Goal: Task Accomplishment & Management: Use online tool/utility

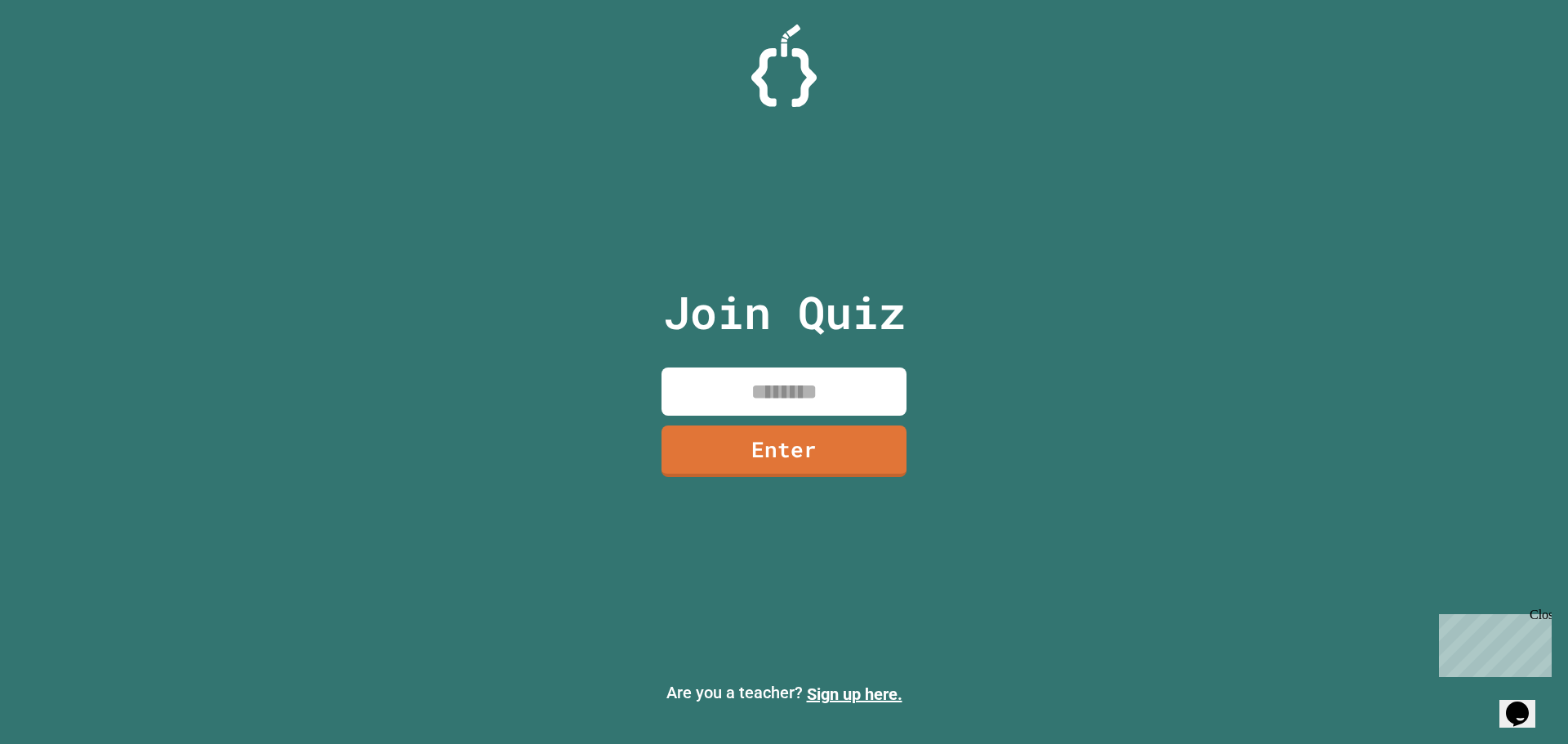
click at [826, 406] on input at bounding box center [784, 391] width 245 height 48
type input "********"
click at [793, 455] on link "Enter" at bounding box center [784, 449] width 230 height 54
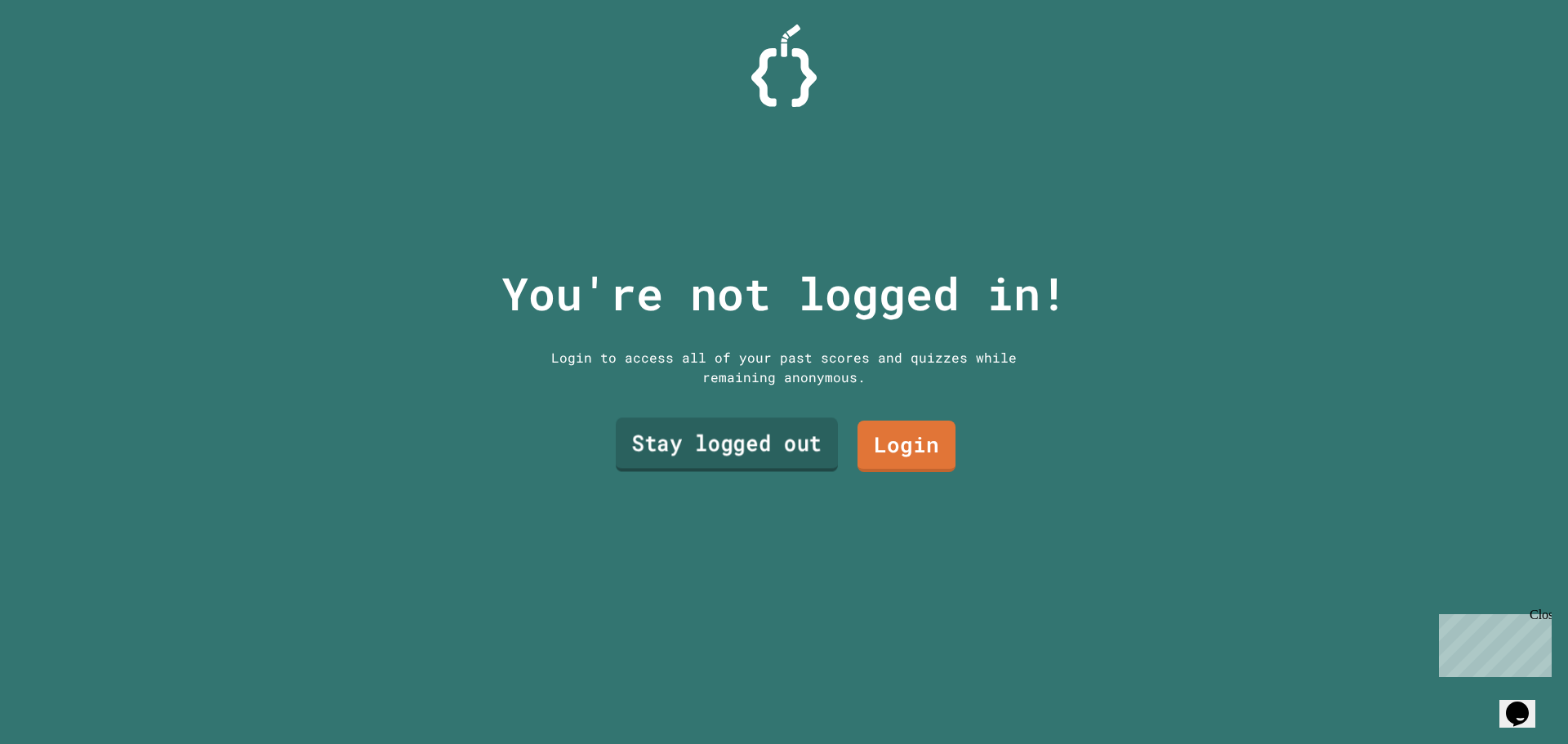
click at [821, 444] on link "Stay logged out" at bounding box center [726, 444] width 222 height 54
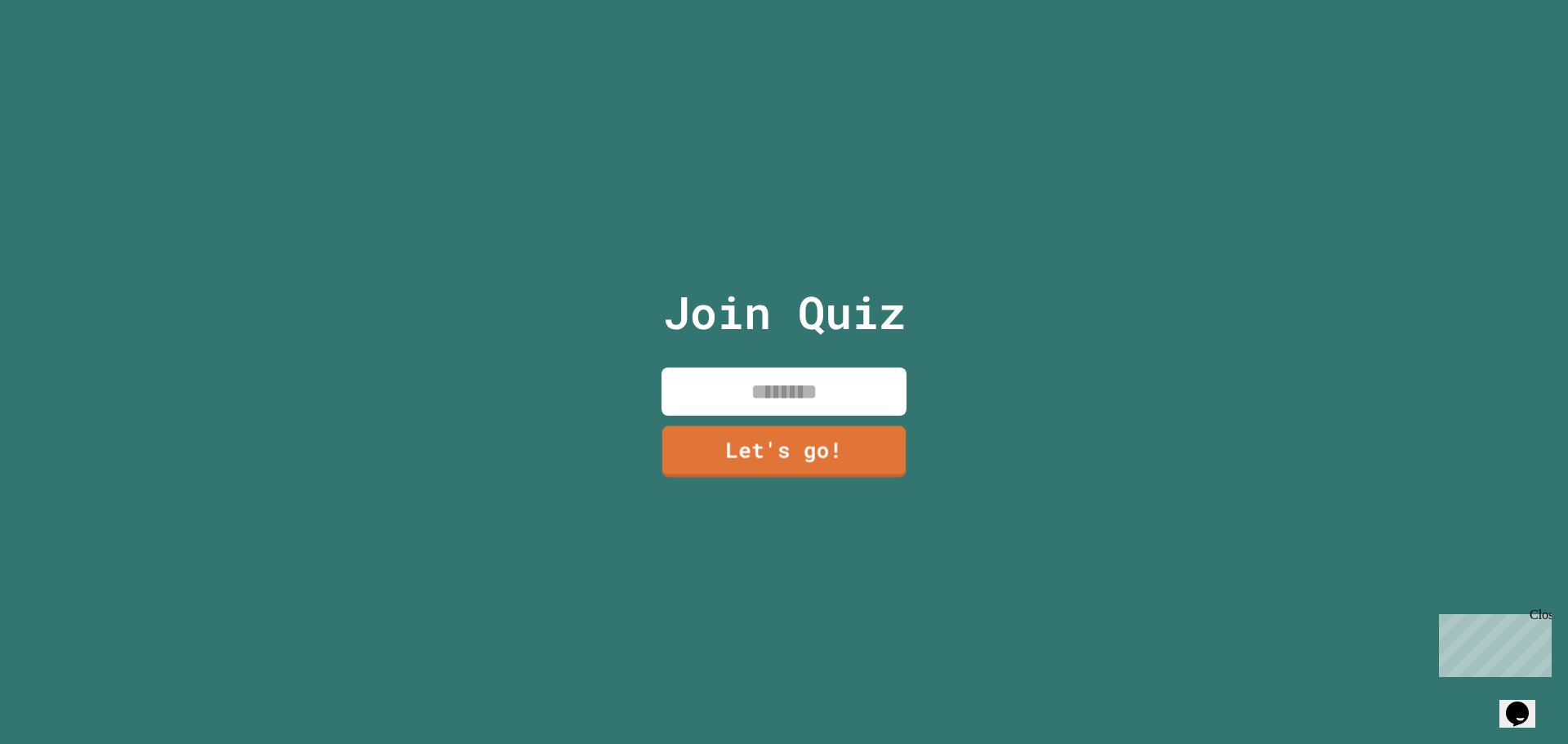
click at [793, 399] on input at bounding box center [784, 391] width 245 height 48
type input "**"
click at [820, 455] on link "Let's go!" at bounding box center [784, 449] width 248 height 54
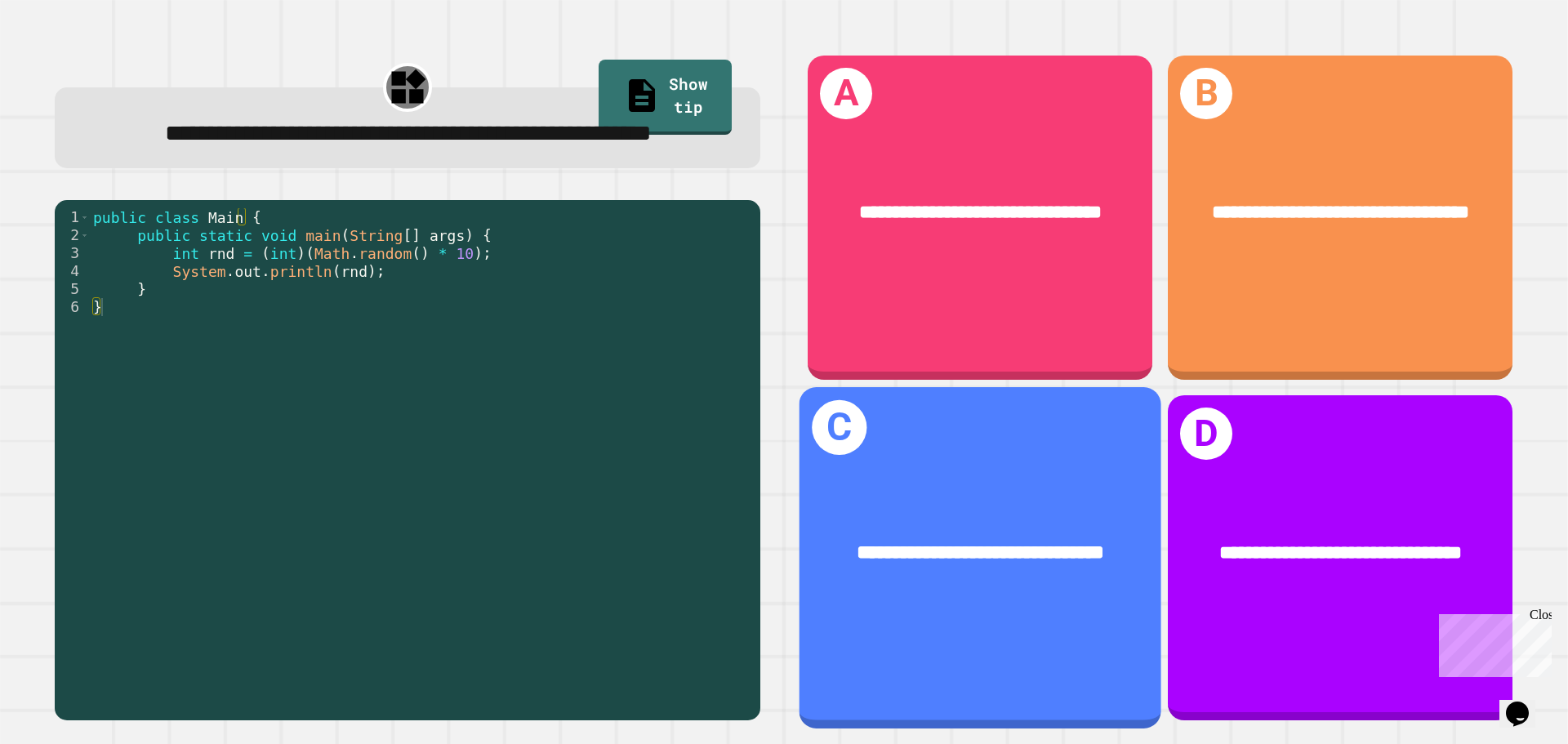
click at [1016, 423] on div "**********" at bounding box center [981, 557] width 362 height 341
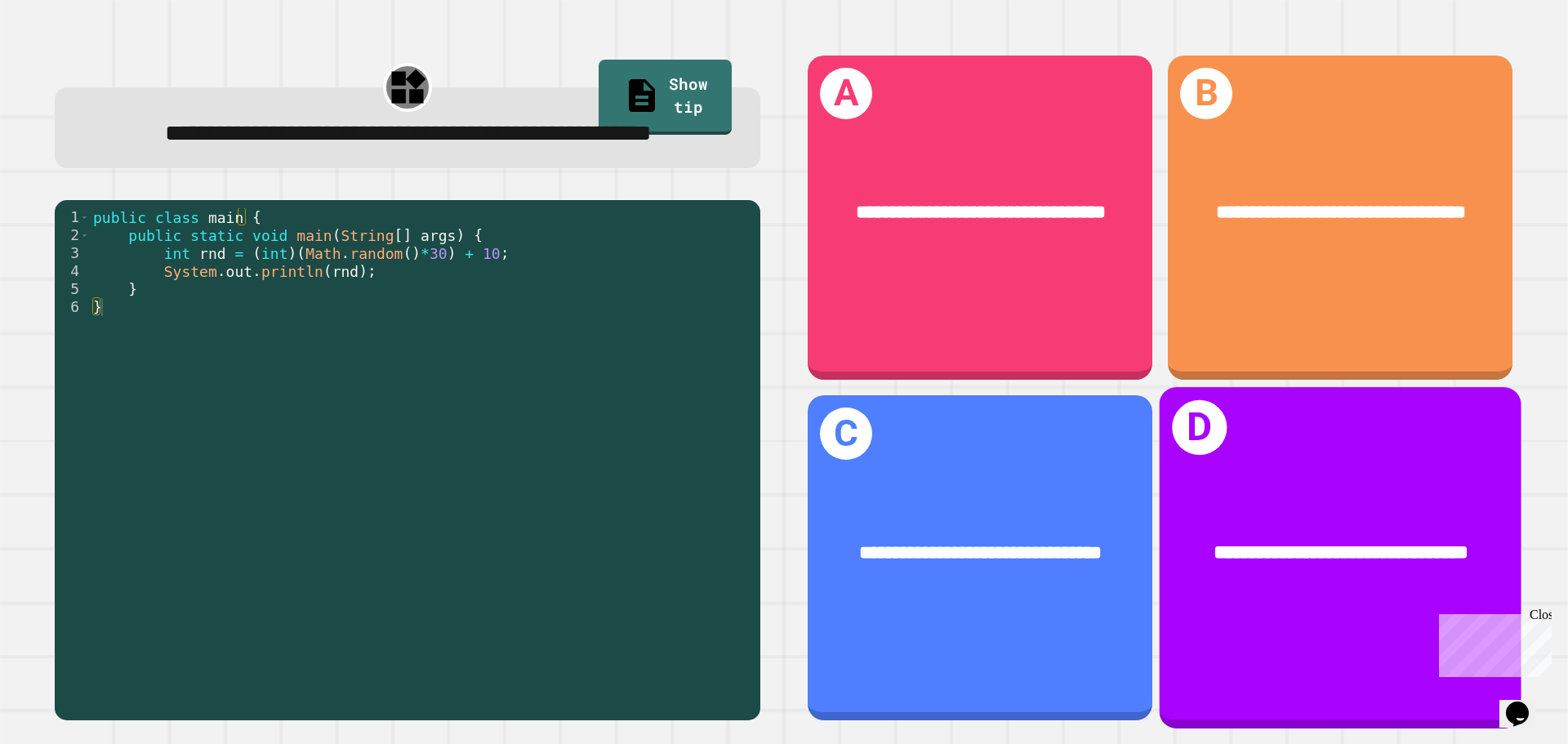
click at [1342, 499] on div "**********" at bounding box center [1340, 554] width 362 height 110
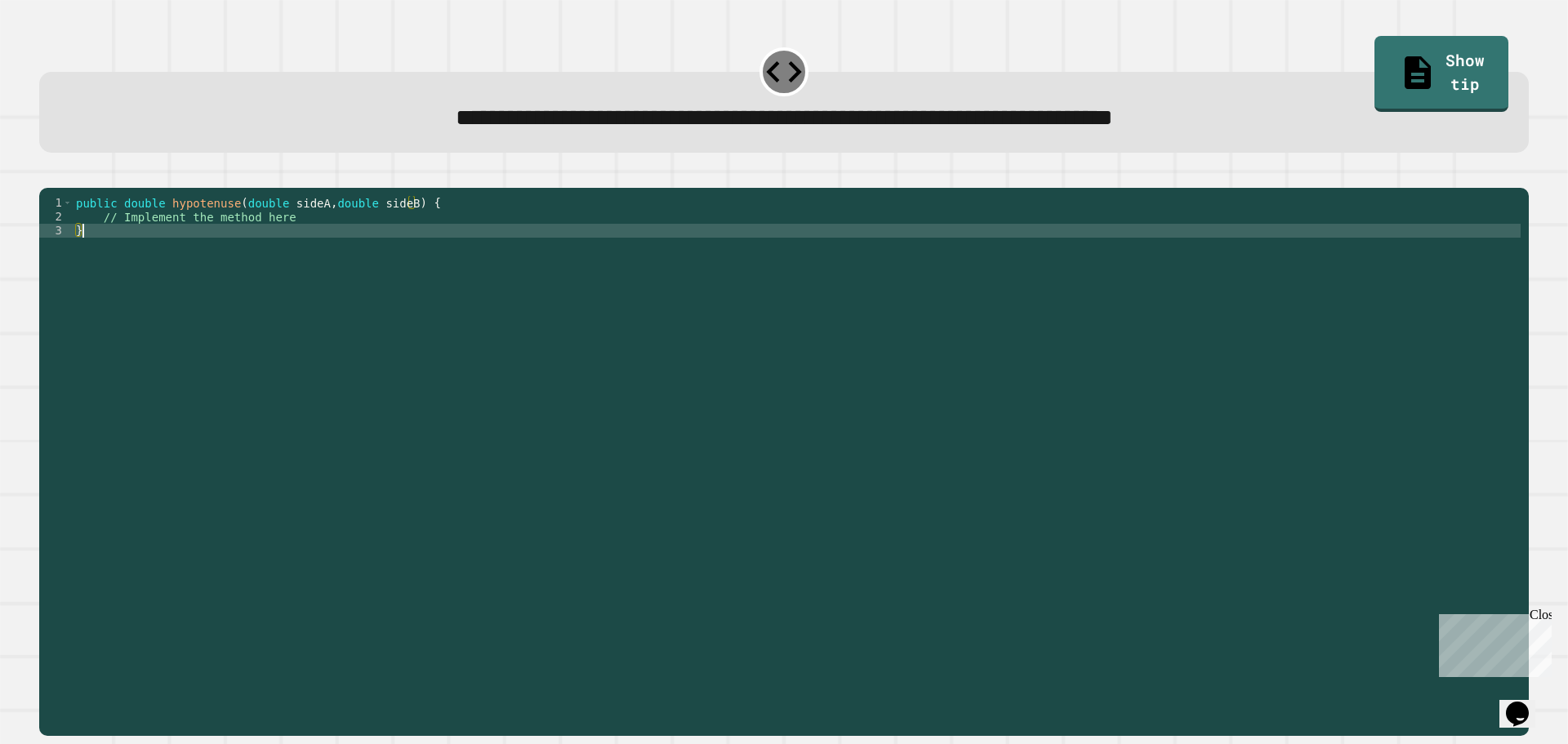
click at [289, 256] on div "public double hypotenuse ( double sideA , double sideB ) { // Implement the met…" at bounding box center [796, 446] width 1448 height 500
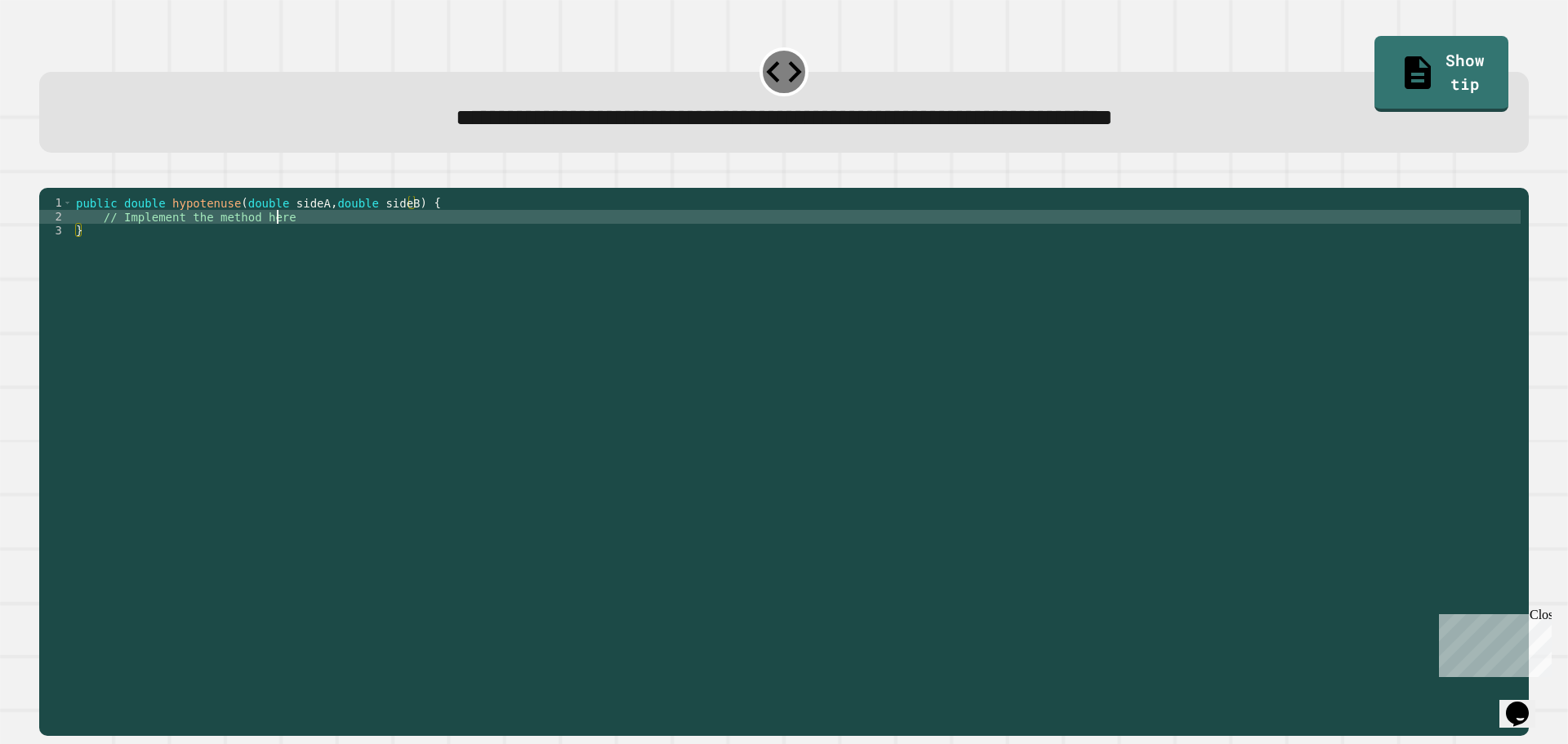
click at [305, 243] on div "public double hypotenuse ( double sideA , double sideB ) { // Implement the met…" at bounding box center [796, 446] width 1448 height 500
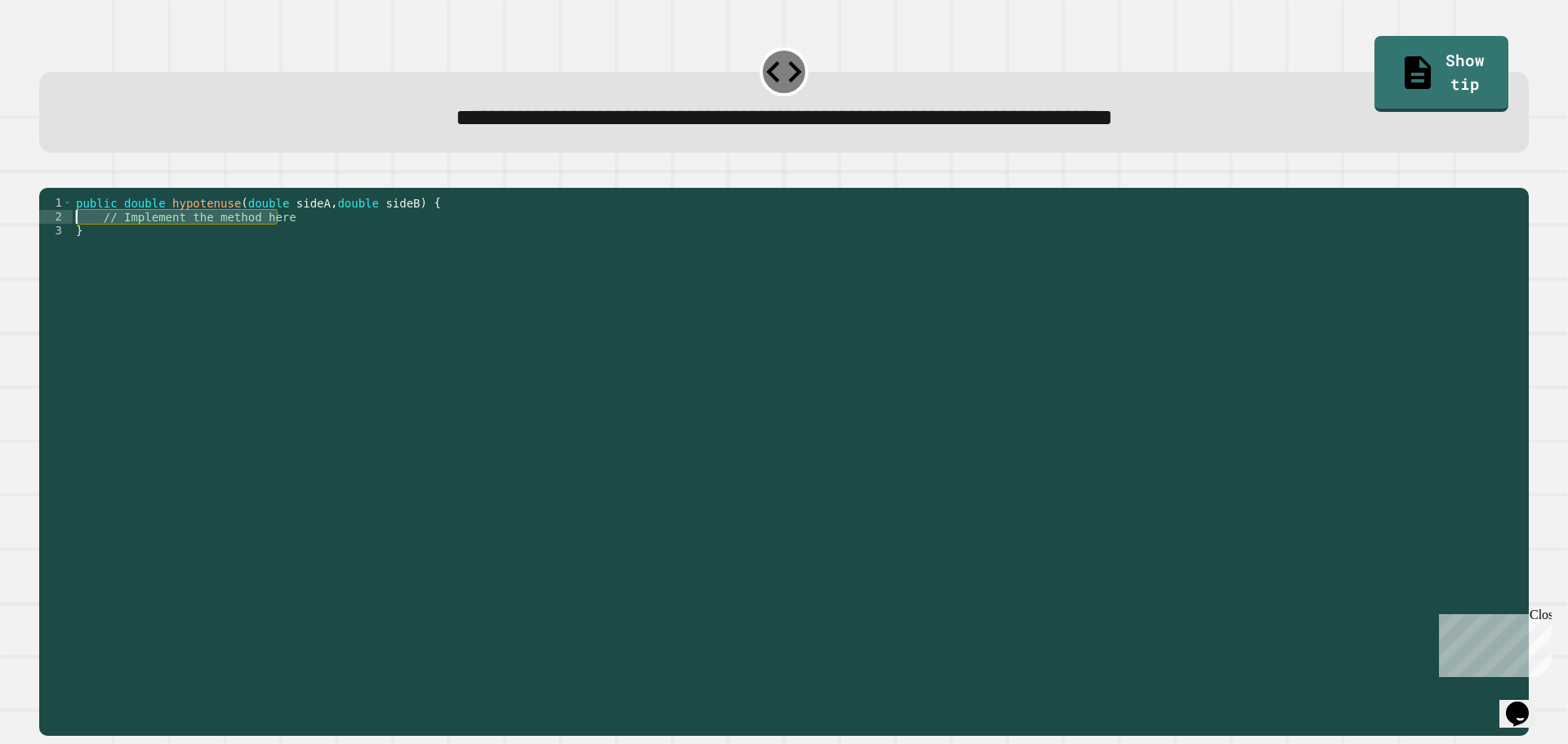
drag, startPoint x: 305, startPoint y: 243, endPoint x: 108, endPoint y: 246, distance: 197.0
click at [108, 246] on div "public double hypotenuse ( double sideA , double sideB ) { // Implement the met…" at bounding box center [796, 446] width 1448 height 500
type textarea "**********"
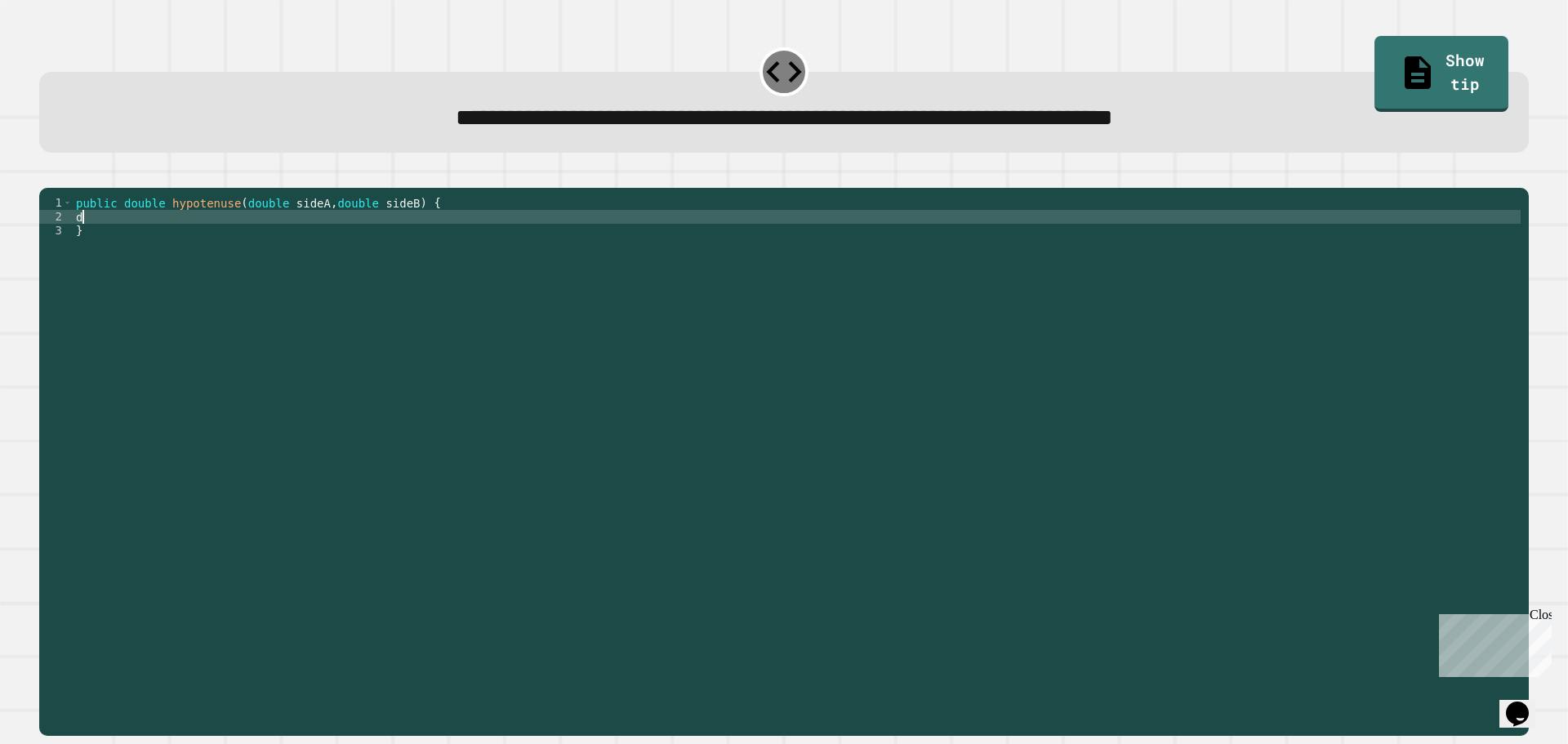
type textarea "*"
click at [202, 242] on div "public double hypotenuse ( double sideA , double sideB ) { }" at bounding box center [796, 446] width 1448 height 500
type textarea "*"
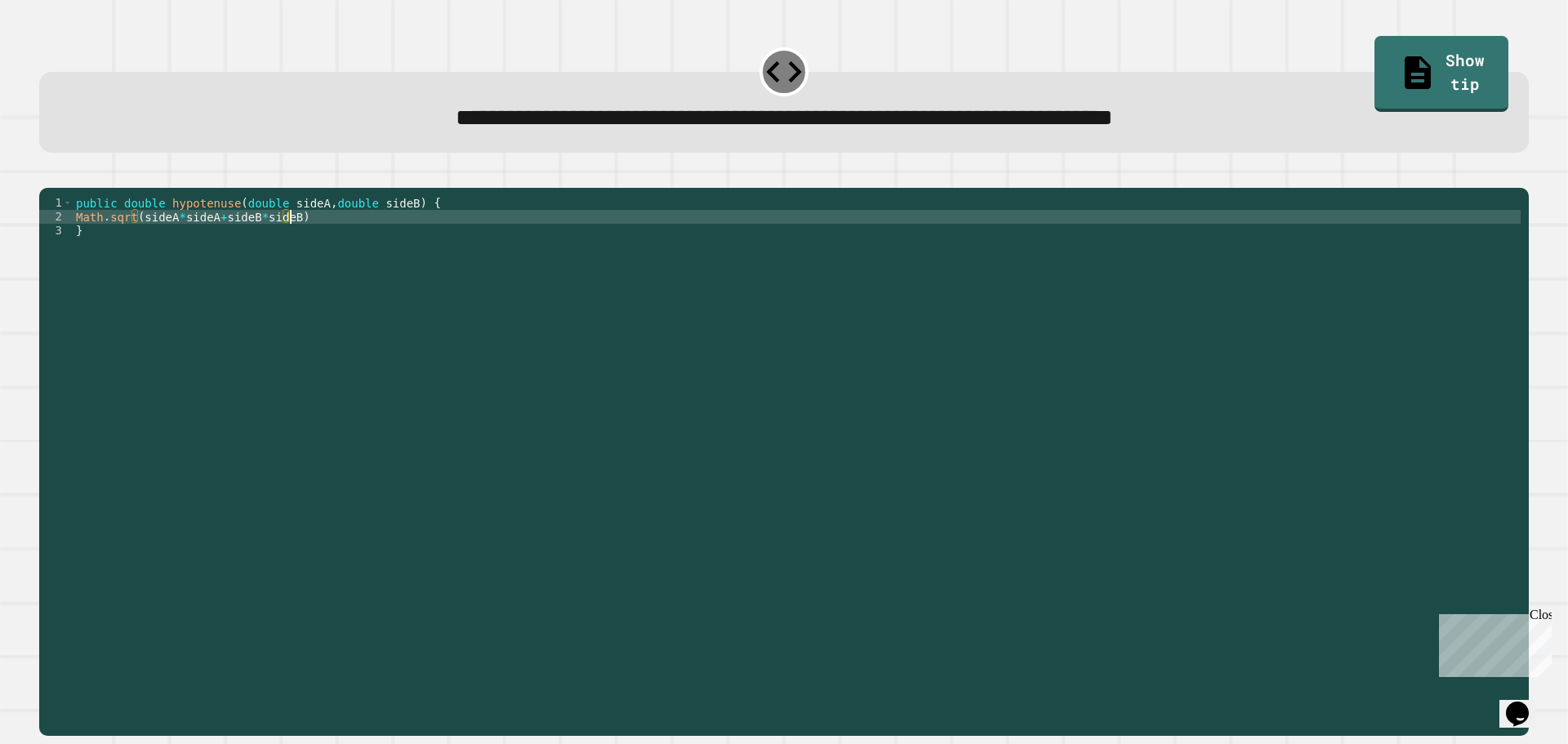
scroll to position [0, 15]
click at [47, 175] on button "button" at bounding box center [47, 175] width 0 height 0
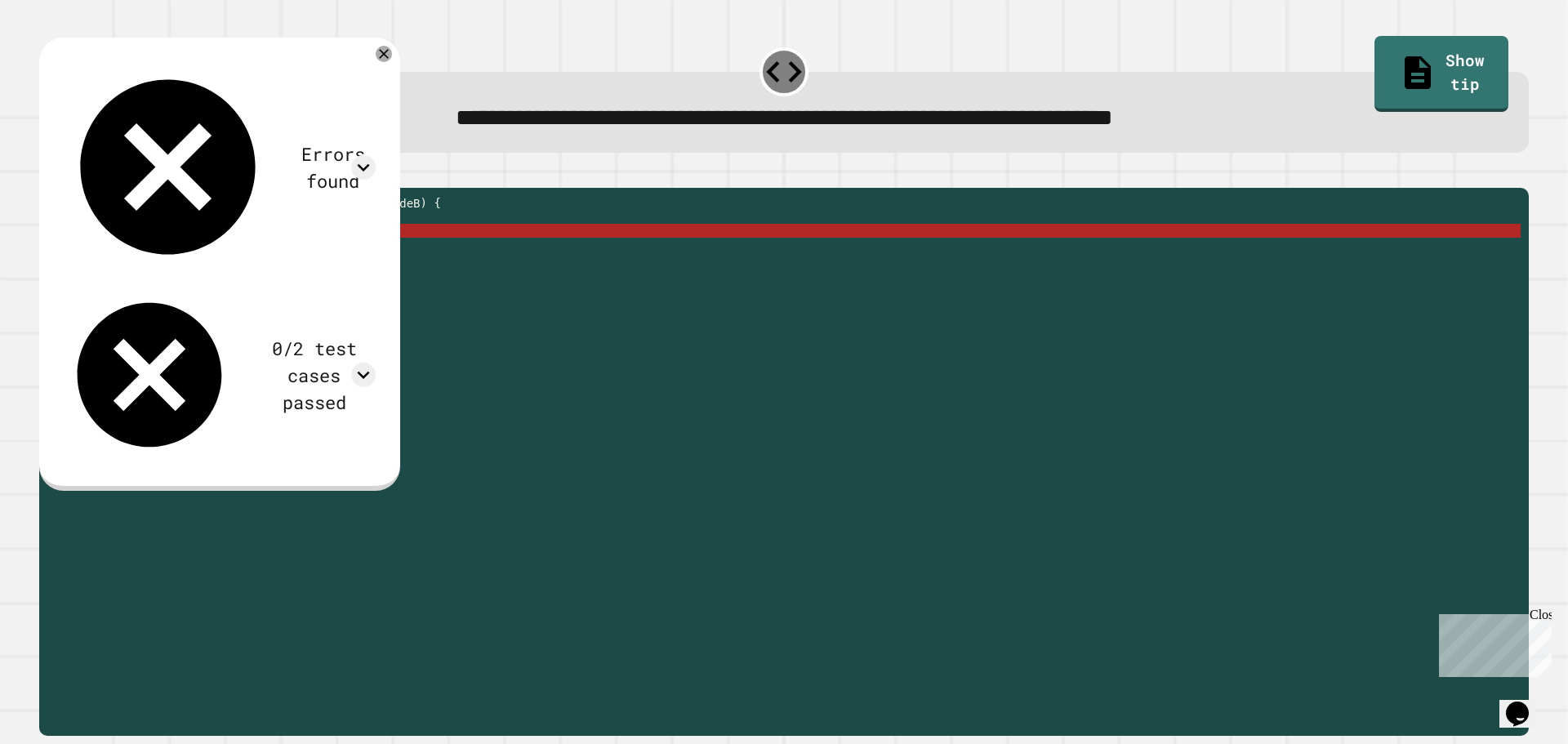
scroll to position [0, 0]
click at [167, 257] on div "public double hypotenuse ( double sideA , double sideB ) { Math . sqrt ( sideA …" at bounding box center [796, 446] width 1448 height 500
click at [289, 254] on div "public double hypotenuse ( double sideA , double sideB ) { Math . sqrt ( sideA …" at bounding box center [796, 446] width 1448 height 500
click at [290, 235] on div "public double hypotenuse ( double sideA , double sideB ) { Math . sqrt ( sideA …" at bounding box center [796, 446] width 1448 height 500
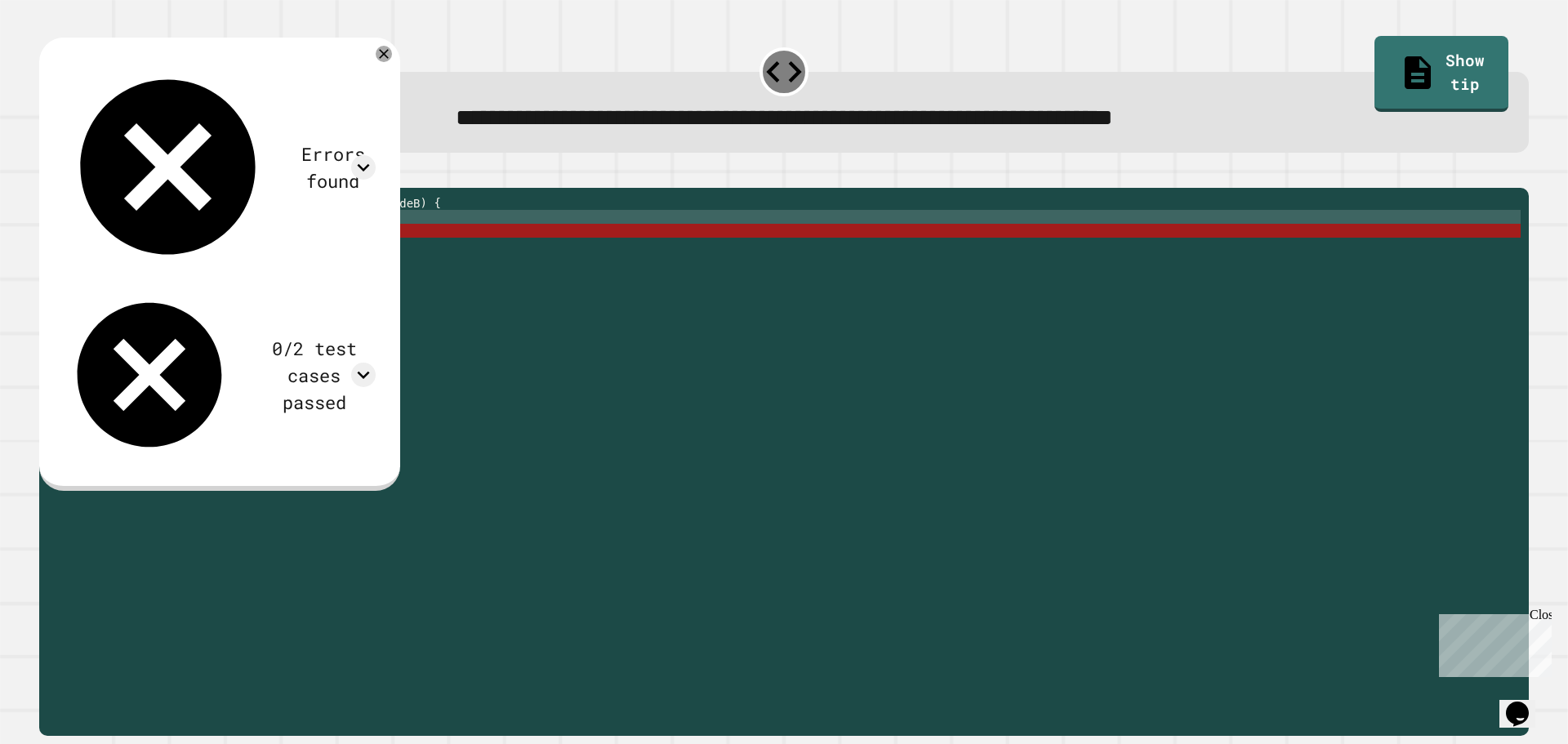
click at [326, 235] on div "public double hypotenuse ( double sideA , double sideB ) { Math . sqrt ( sideA …" at bounding box center [796, 446] width 1448 height 500
click at [209, 232] on div "public double hypotenuse ( double sideA , double sideB ) { Math . sqrt ( sideA …" at bounding box center [796, 446] width 1448 height 500
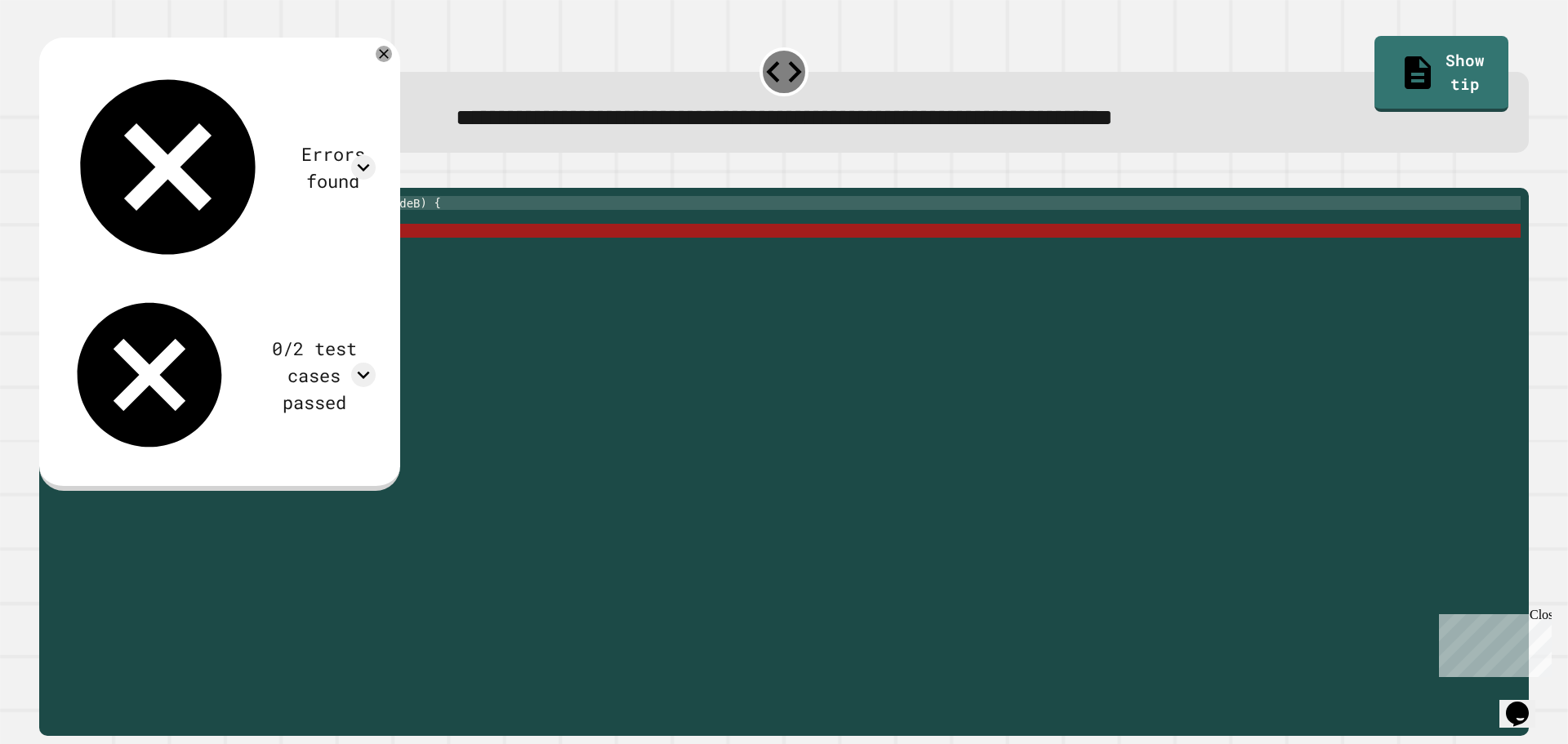
drag, startPoint x: 188, startPoint y: 238, endPoint x: 169, endPoint y: 250, distance: 22.5
click at [180, 245] on div "public double hypotenuse ( double sideA , double sideB ) { Math . sqrt ( sideA …" at bounding box center [796, 446] width 1448 height 500
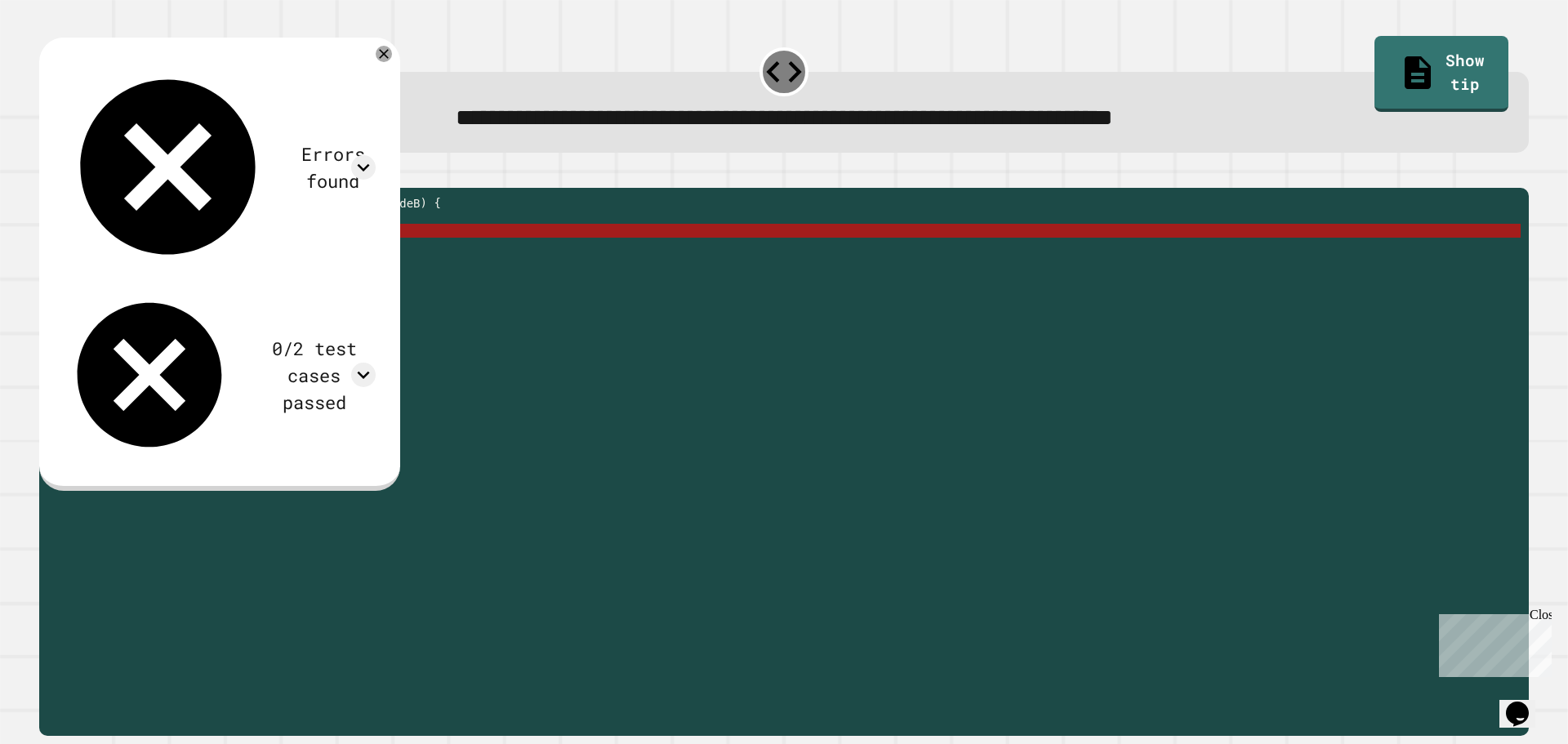
click at [146, 239] on div "public double hypotenuse ( double sideA , double sideB ) { Math . sqrt ( sideA …" at bounding box center [796, 446] width 1448 height 500
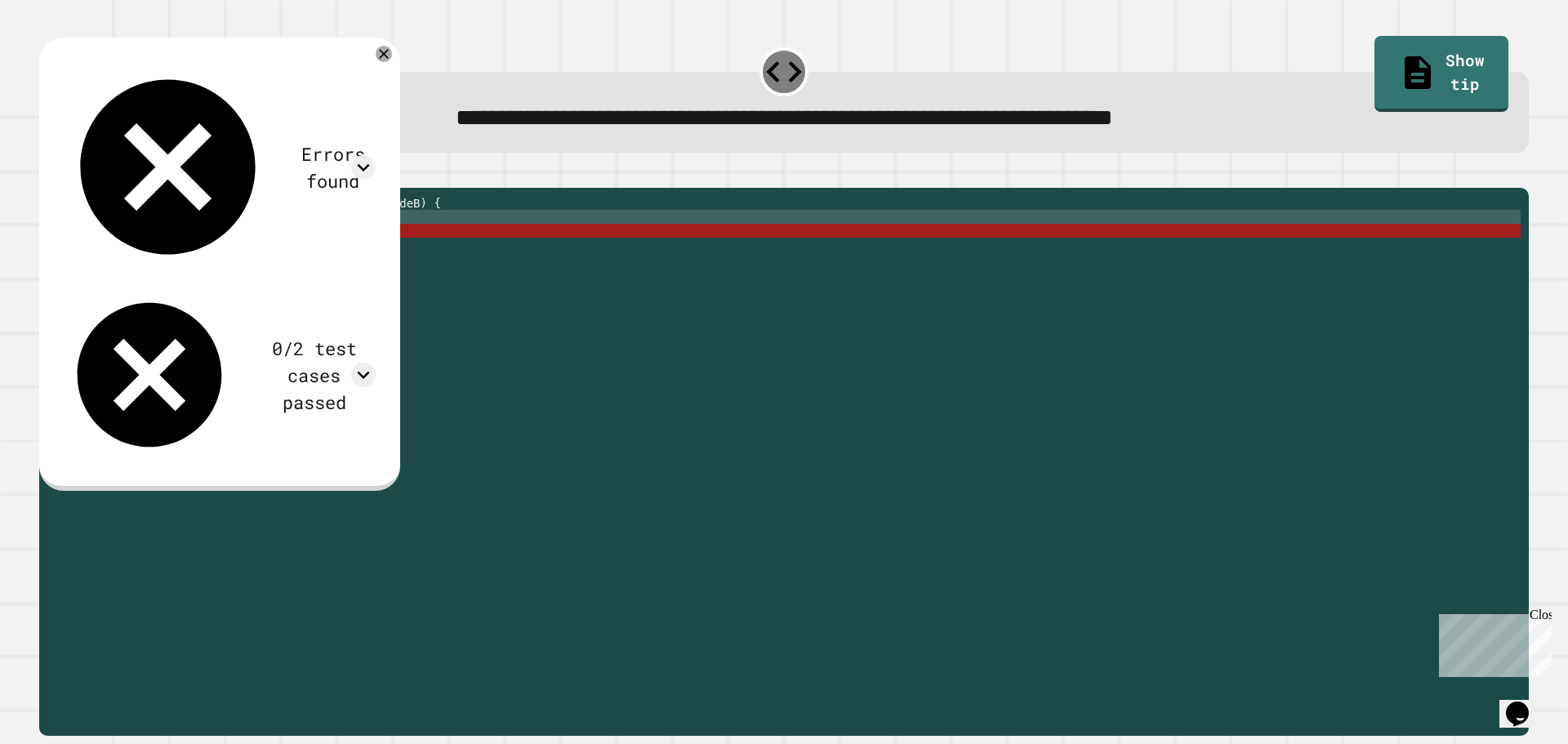
click at [74, 239] on div "public double hypotenuse ( double sideA , double sideB ) { Math . sqrt ( sideA …" at bounding box center [796, 446] width 1448 height 500
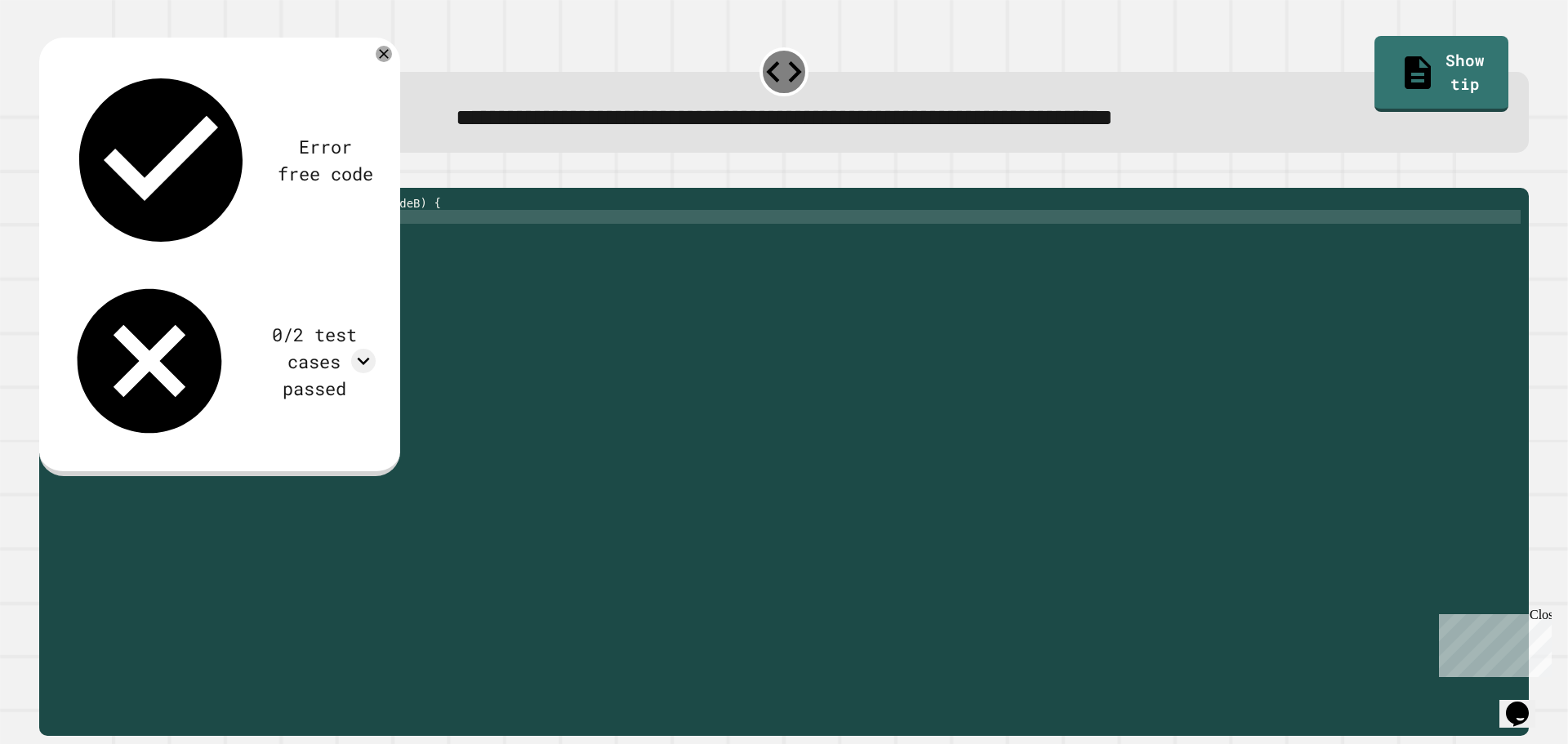
scroll to position [0, 5]
click at [47, 175] on icon "button" at bounding box center [47, 175] width 0 height 0
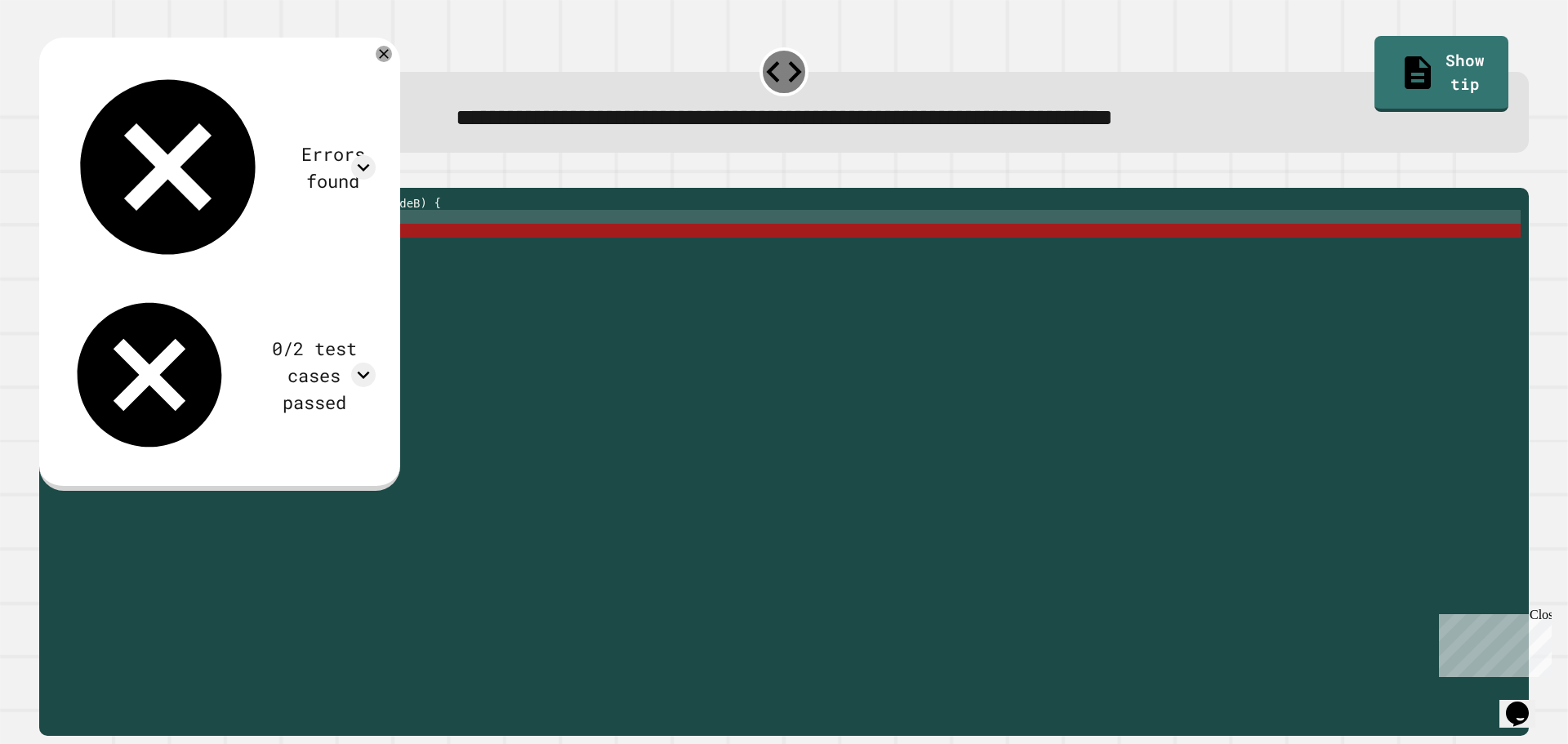
click at [223, 235] on div "public double hypotenuse ( double sideA , double sideB ) { double x = Math . sq…" at bounding box center [796, 446] width 1448 height 500
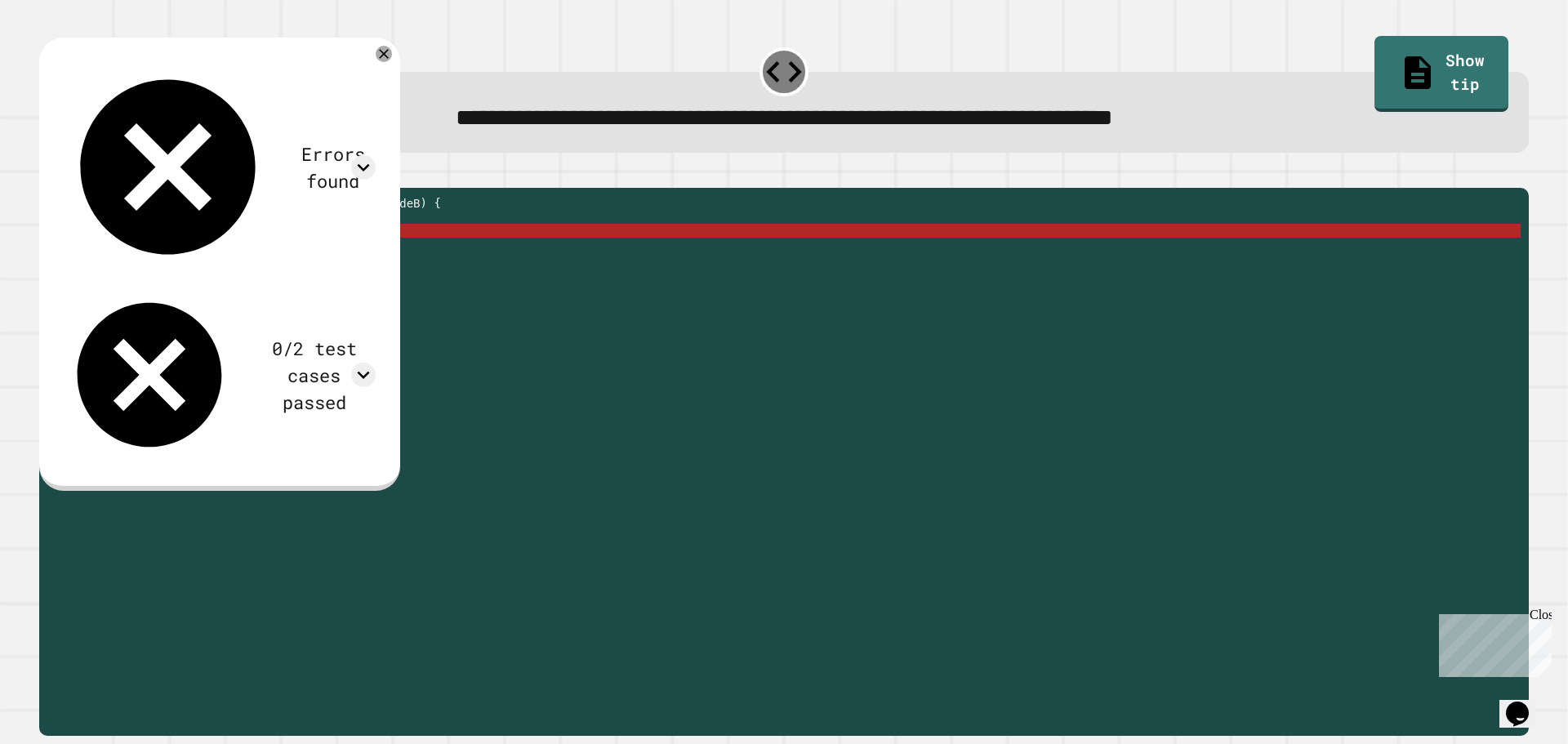
click at [216, 254] on div "public double hypotenuse ( double sideA , double sideB ) { double x = Math . sq…" at bounding box center [796, 446] width 1448 height 500
click at [376, 155] on icon at bounding box center [363, 167] width 25 height 25
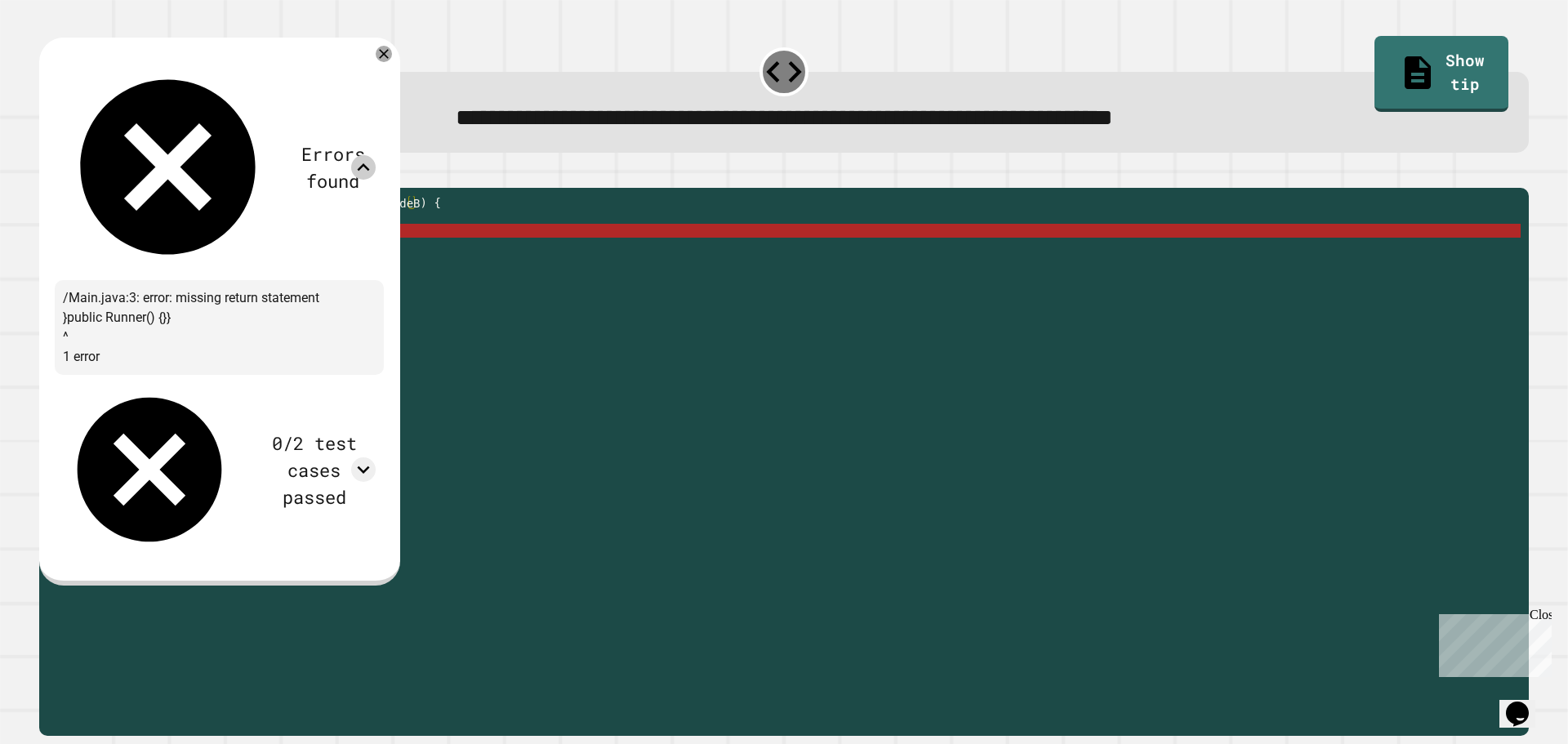
click at [116, 322] on div "public double hypotenuse ( double sideA , double sideB ) { double x = Math . sq…" at bounding box center [796, 446] width 1448 height 500
click at [394, 62] on icon at bounding box center [384, 54] width 20 height 20
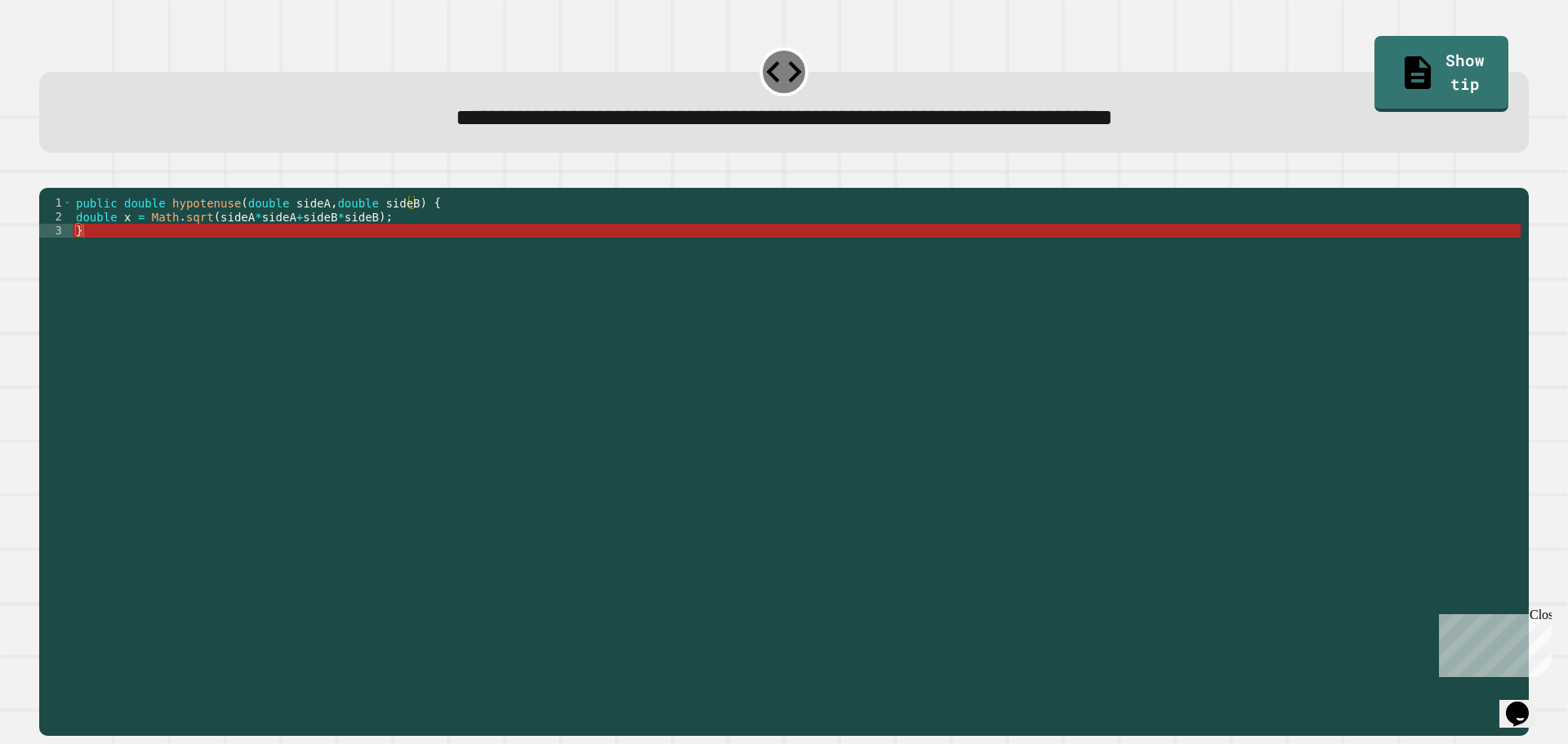
click at [186, 248] on div "public double hypotenuse ( double sideA , double sideB ) { double x = Math . sq…" at bounding box center [796, 446] width 1448 height 500
click at [75, 258] on div "public double hypotenuse ( double sideA , double sideB ) { double x = Math . sq…" at bounding box center [796, 446] width 1448 height 500
type textarea "*"
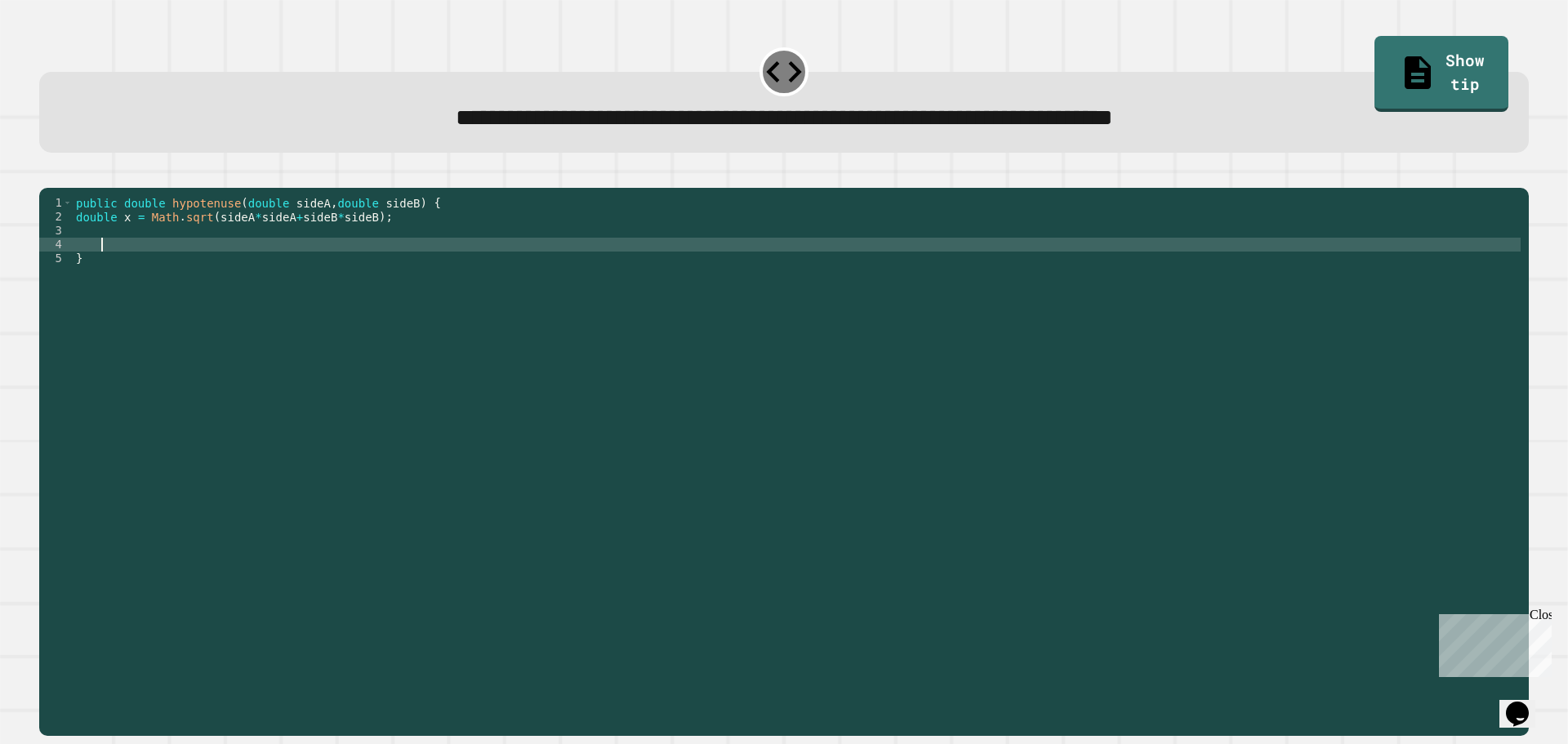
click at [159, 259] on div "public double hypotenuse ( double sideA , double sideB ) { double x = Math . sq…" at bounding box center [796, 446] width 1448 height 500
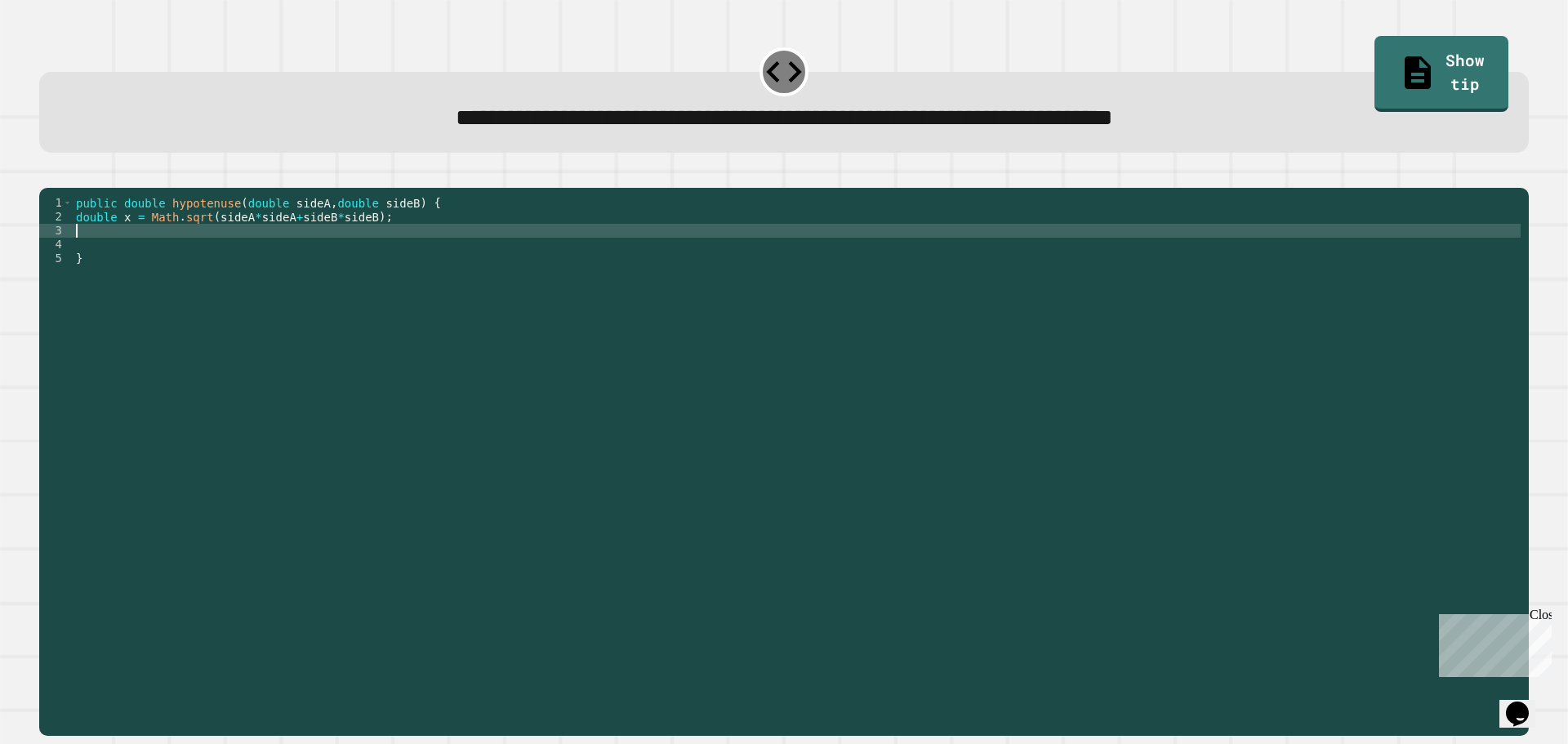
scroll to position [0, 0]
click at [164, 255] on div "public double hypotenuse ( double sideA , double sideB ) { double x = Math . sq…" at bounding box center [796, 446] width 1448 height 500
click at [47, 175] on icon "button" at bounding box center [47, 175] width 0 height 0
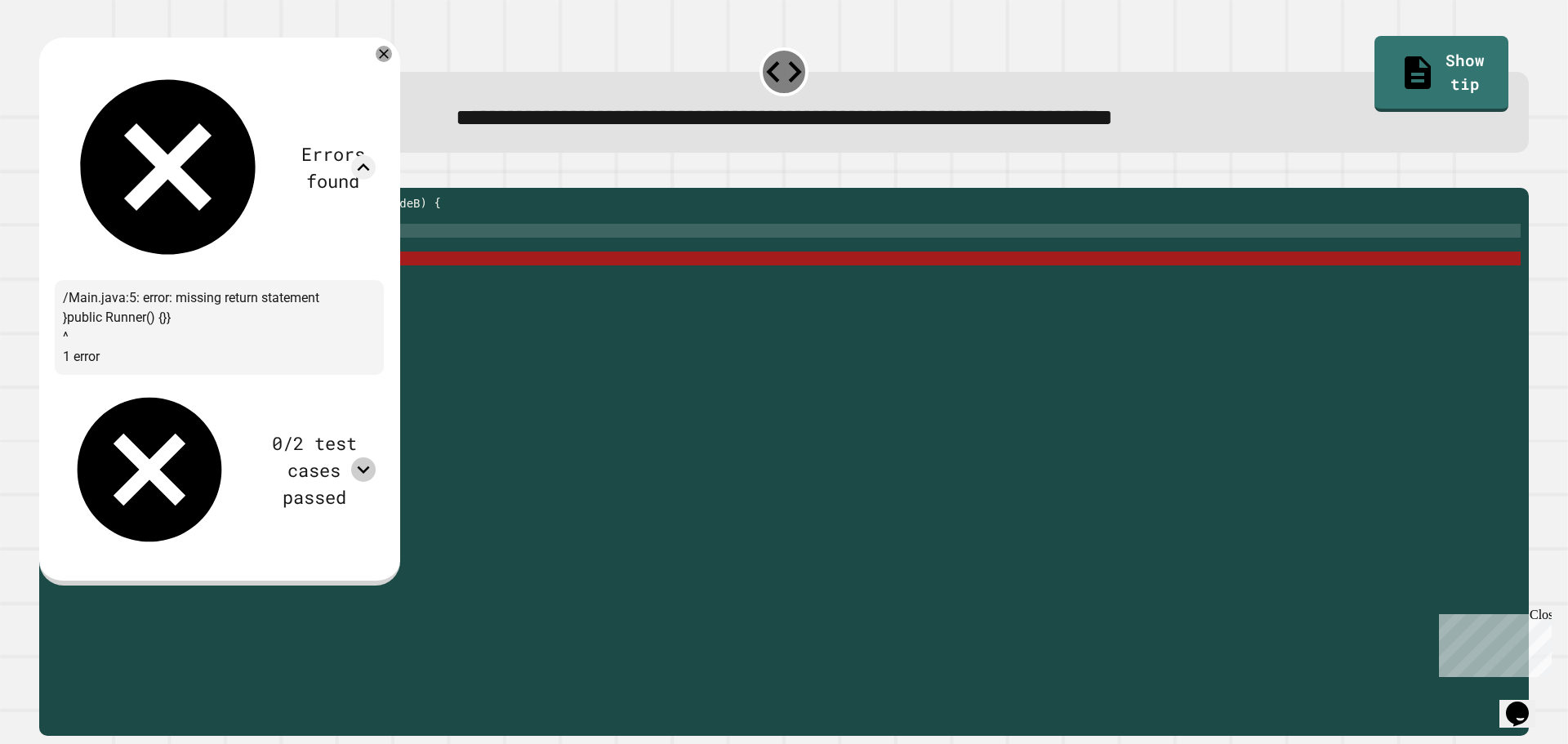
click at [376, 457] on icon at bounding box center [363, 469] width 25 height 25
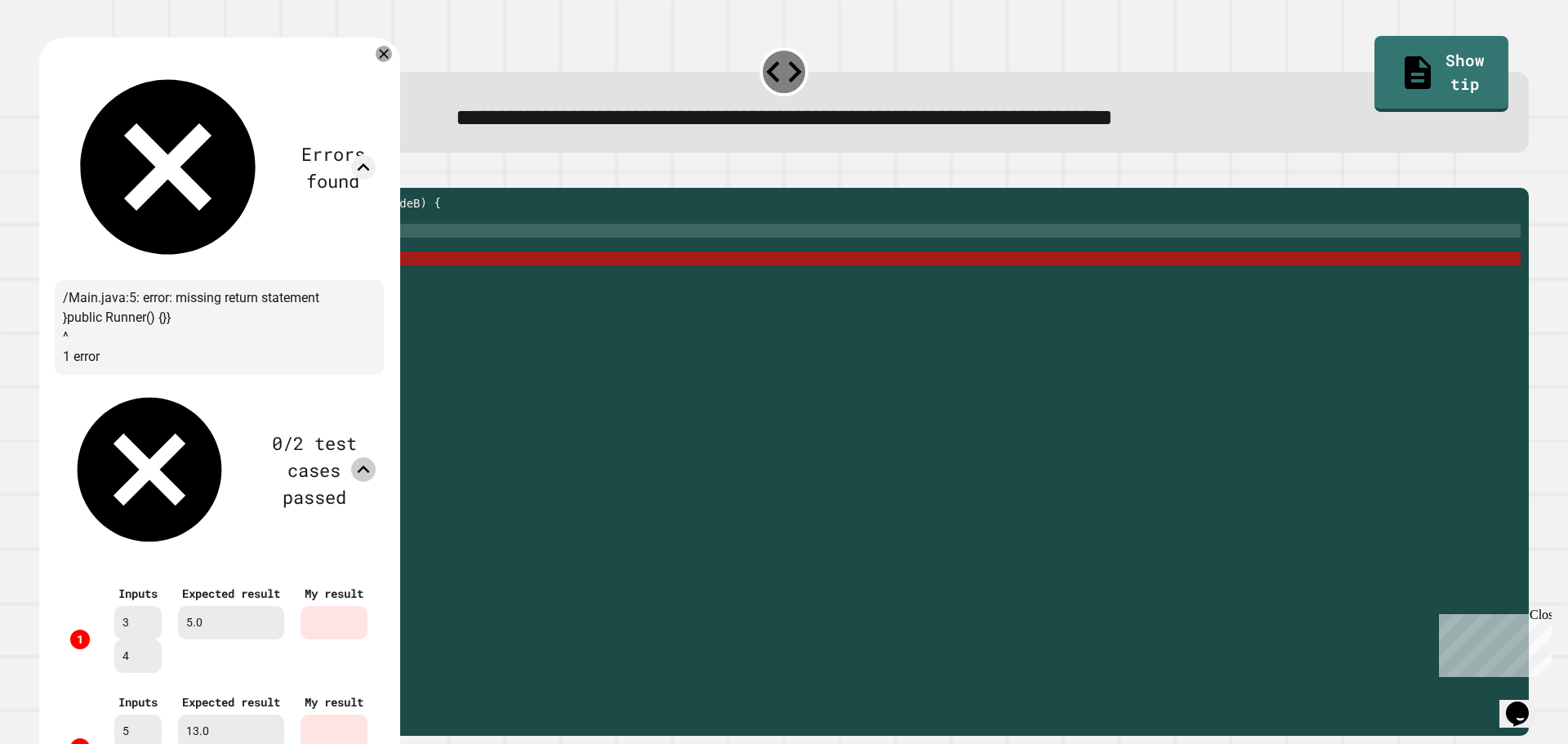
click at [376, 457] on icon at bounding box center [363, 469] width 25 height 25
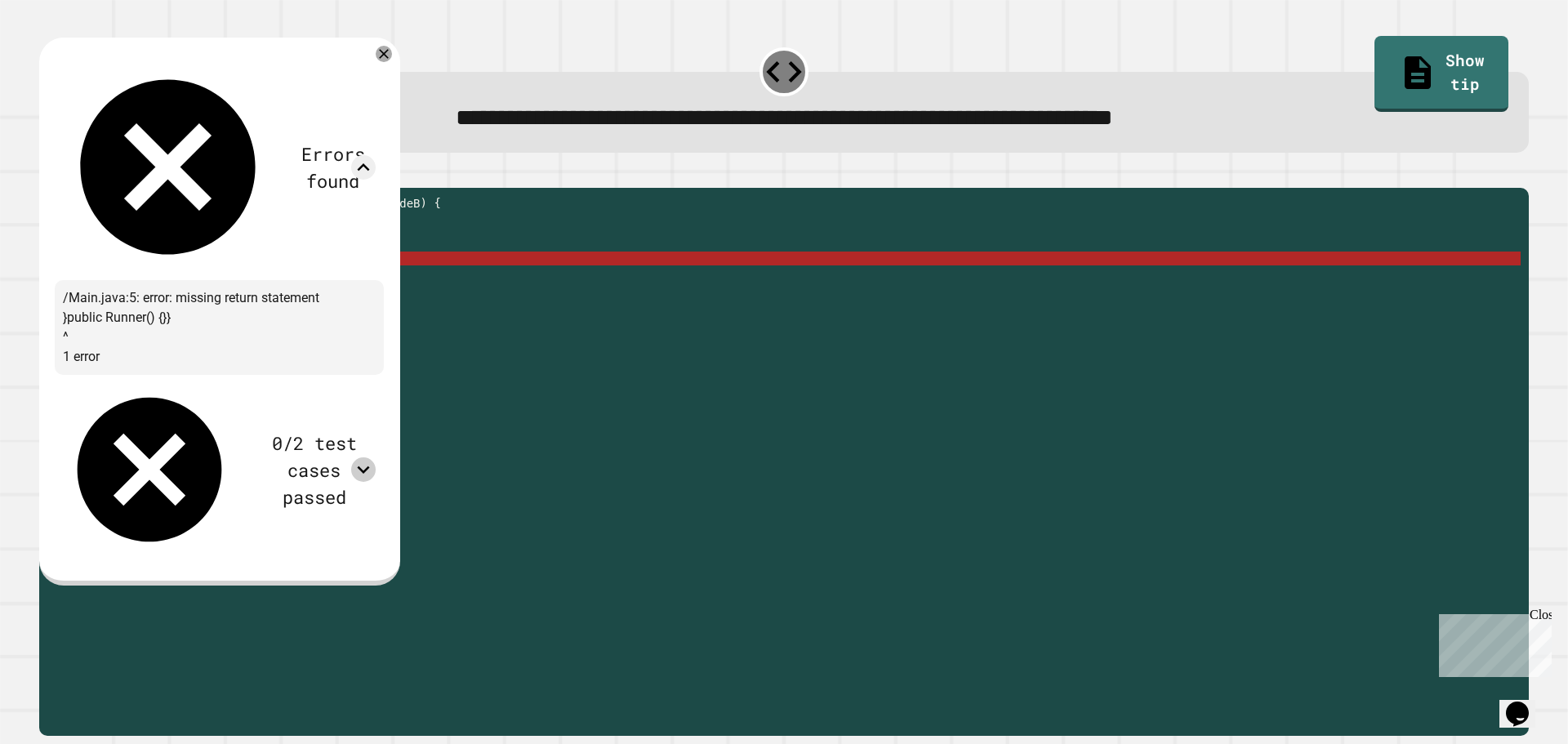
click at [385, 285] on div "public double hypotenuse ( double sideA , double sideB ) { double x = Math . sq…" at bounding box center [796, 446] width 1448 height 500
click at [454, 264] on div "public double hypotenuse ( double sideA , double sideB ) { double x = Math . sq…" at bounding box center [796, 446] width 1448 height 500
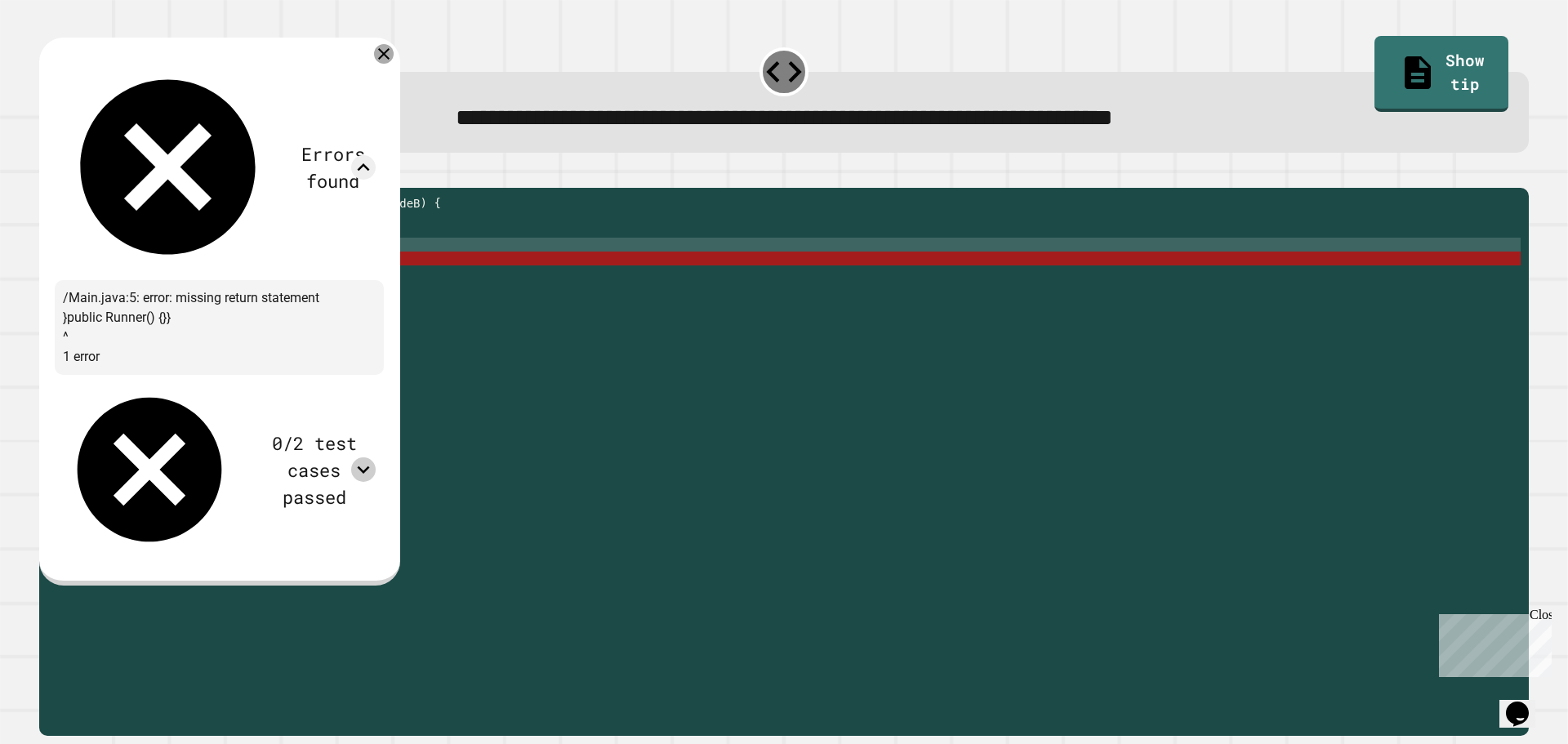
click at [394, 62] on icon at bounding box center [384, 54] width 20 height 20
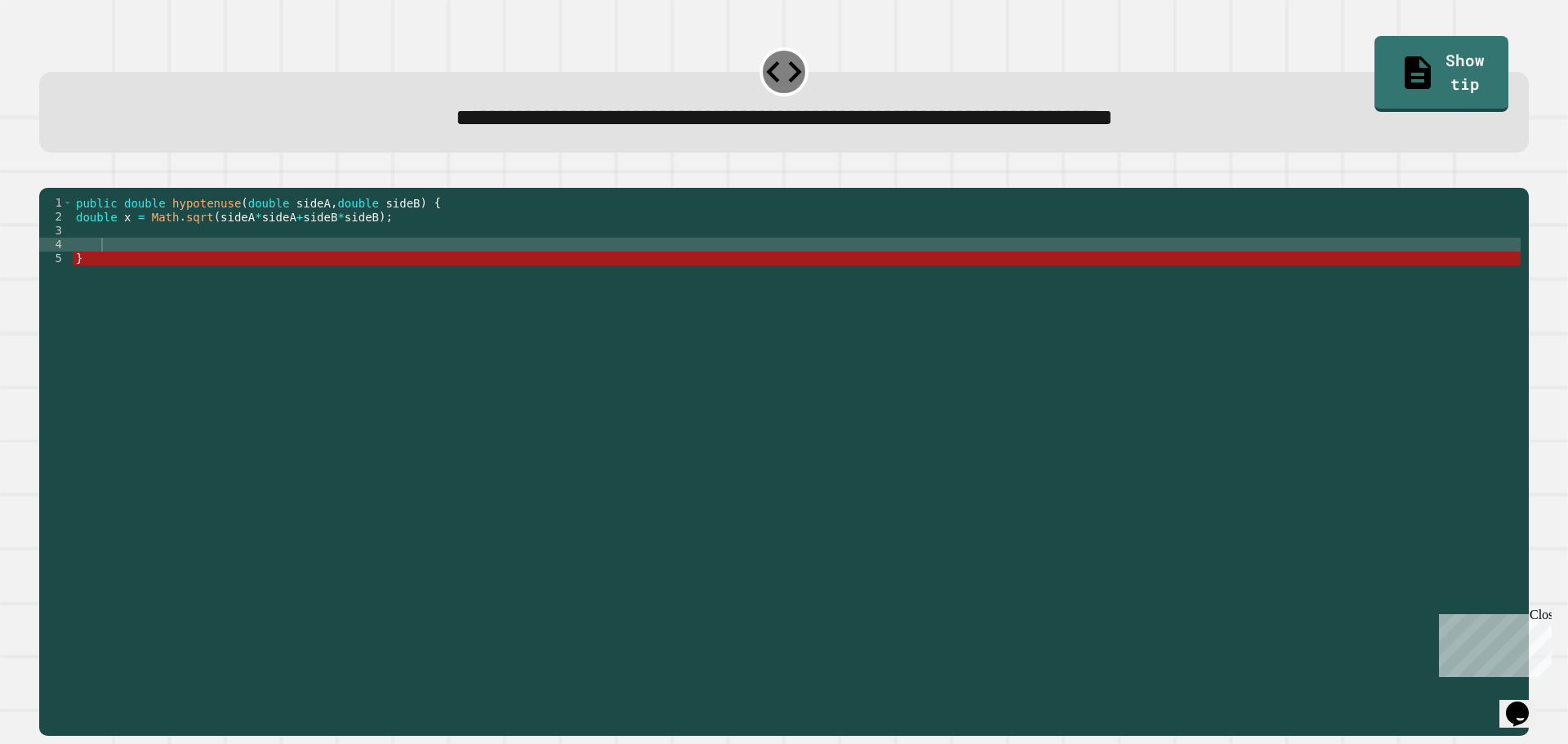
click at [202, 265] on div "public double hypotenuse ( double sideA , double sideB ) { double x = Math . sq…" at bounding box center [796, 446] width 1448 height 500
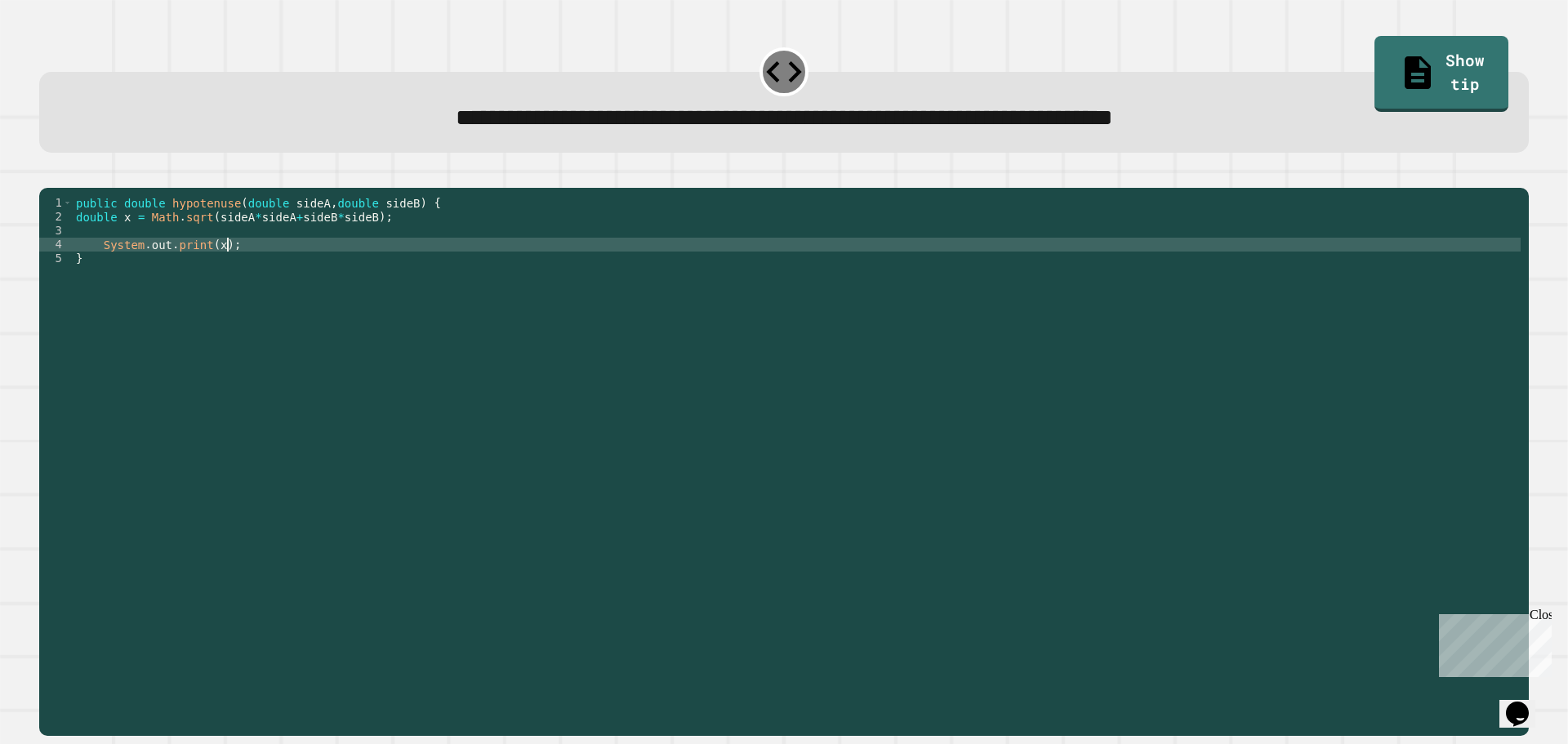
scroll to position [0, 9]
click at [47, 175] on icon "button" at bounding box center [47, 175] width 0 height 0
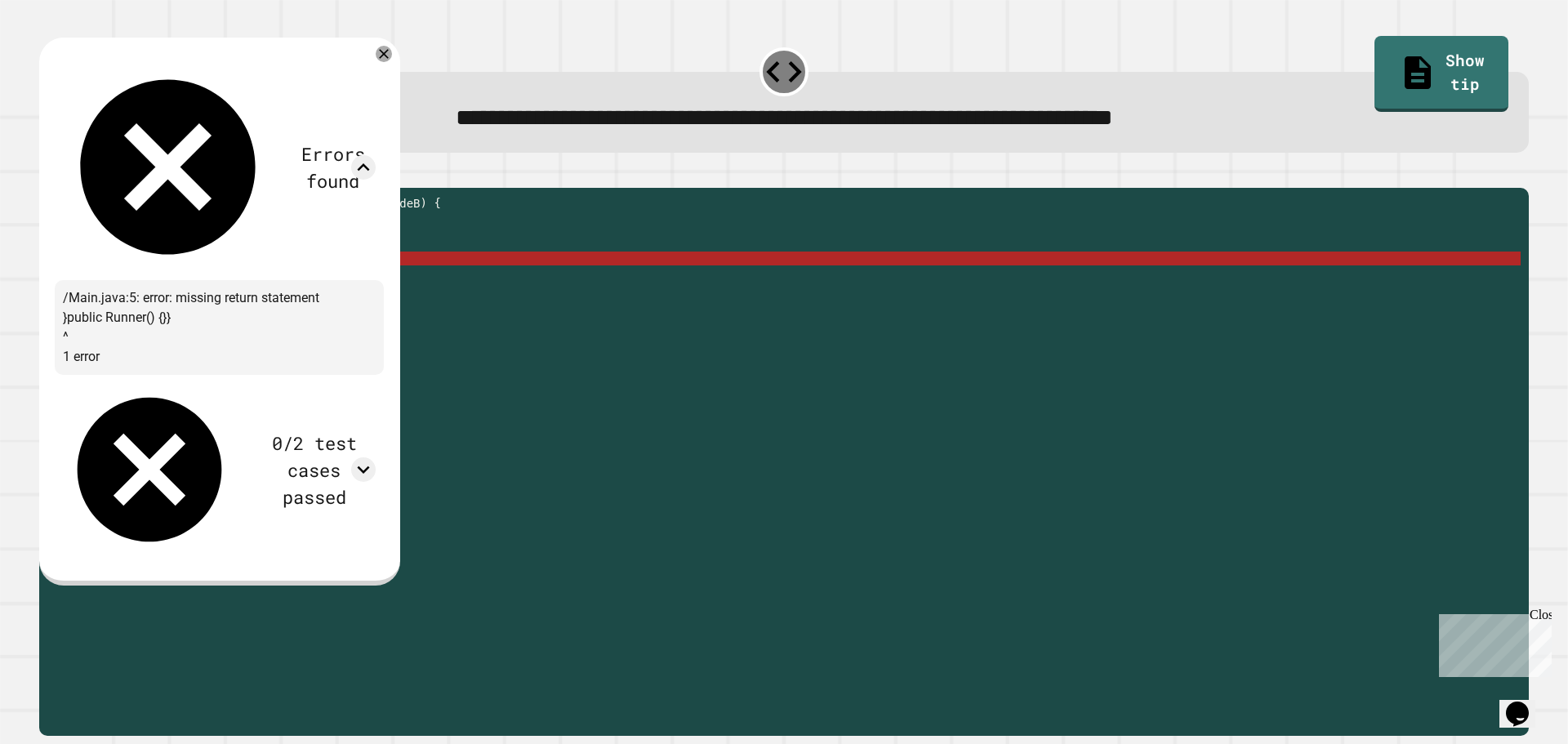
scroll to position [0, 0]
click at [109, 284] on div "public double hypotenuse ( double sideA , double sideB ) { double x = Math . sq…" at bounding box center [796, 446] width 1448 height 500
click at [99, 301] on div "public double hypotenuse ( double sideA , double sideB ) { double x = Math . sq…" at bounding box center [796, 446] width 1448 height 500
click at [394, 51] on icon at bounding box center [384, 54] width 20 height 20
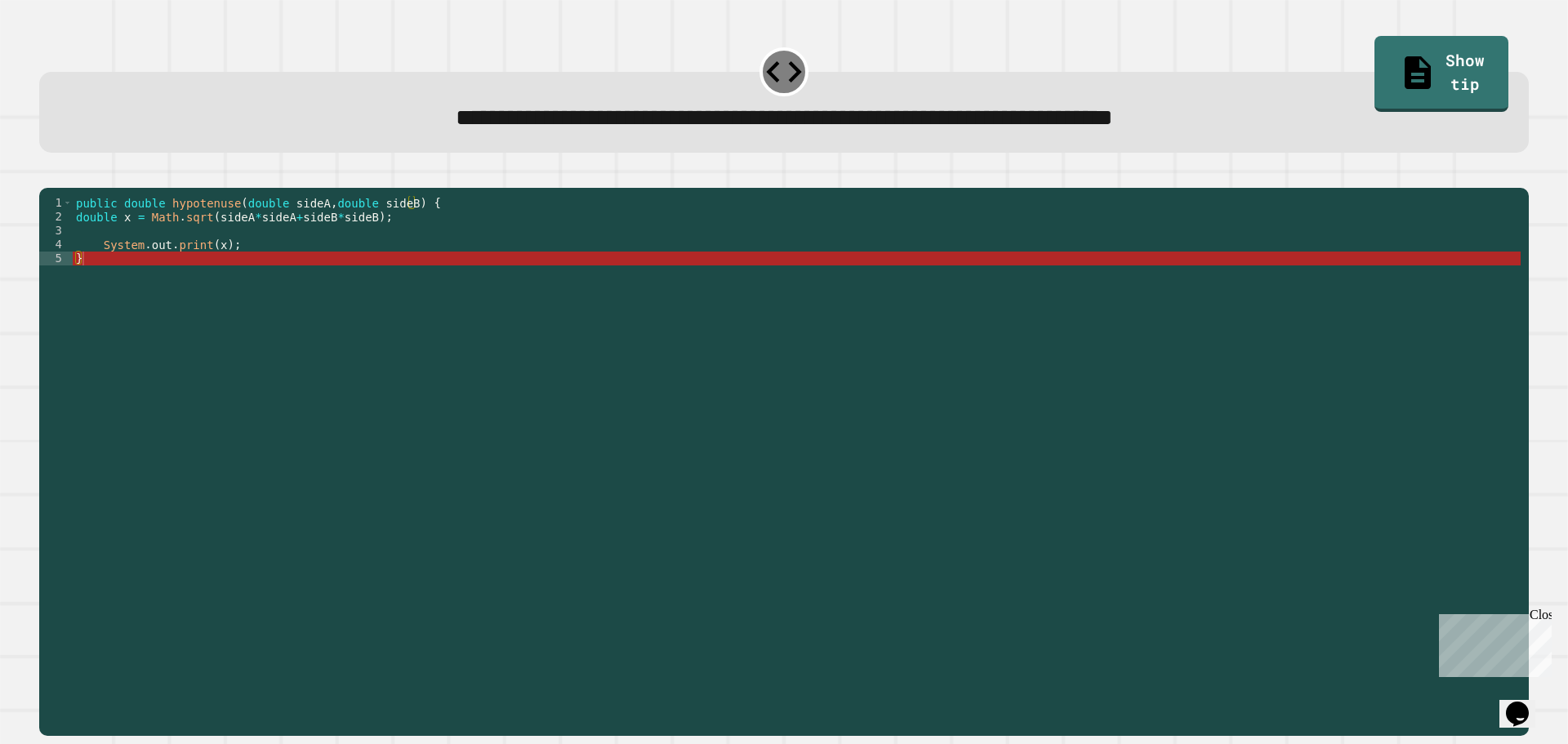
click at [125, 243] on div "public double hypotenuse ( double sideA , double sideB ) { double x = Math . sq…" at bounding box center [796, 446] width 1448 height 500
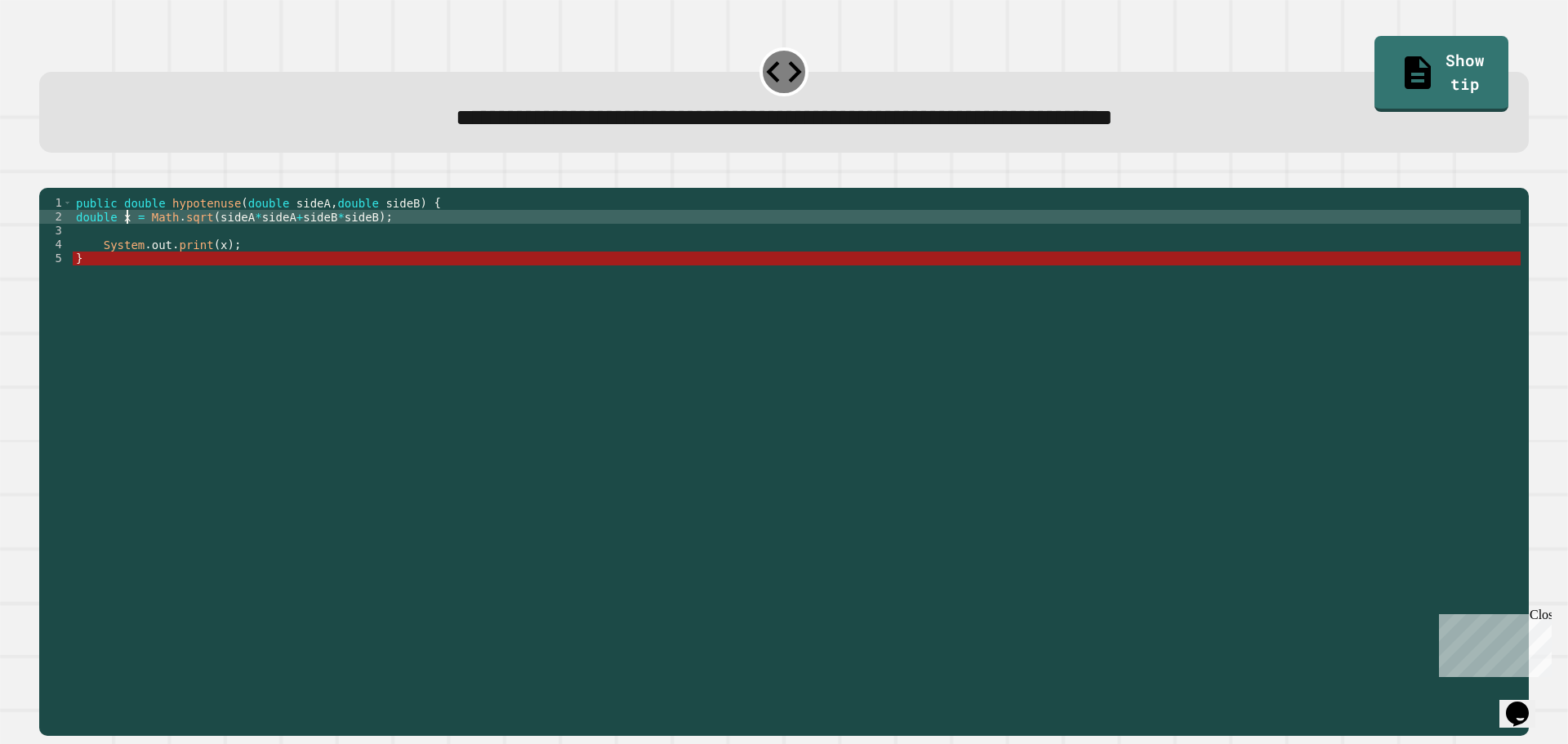
click at [137, 242] on div "public double hypotenuse ( double sideA , double sideB ) { double x = Math . sq…" at bounding box center [796, 446] width 1448 height 500
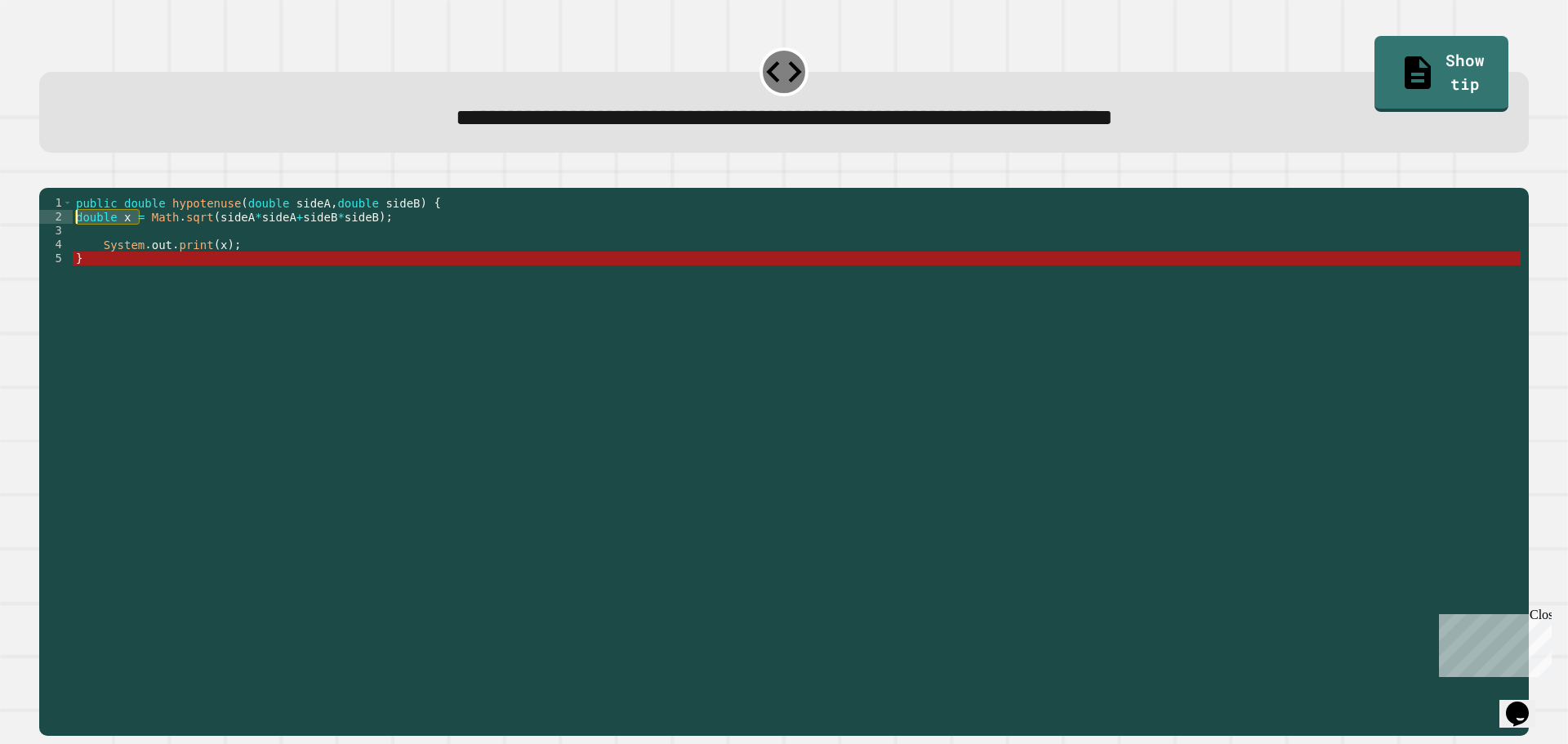
drag, startPoint x: 137, startPoint y: 242, endPoint x: 78, endPoint y: 246, distance: 59.1
click at [78, 246] on div "public double hypotenuse ( double sideA , double sideB ) { double x = Math . sq…" at bounding box center [796, 446] width 1448 height 500
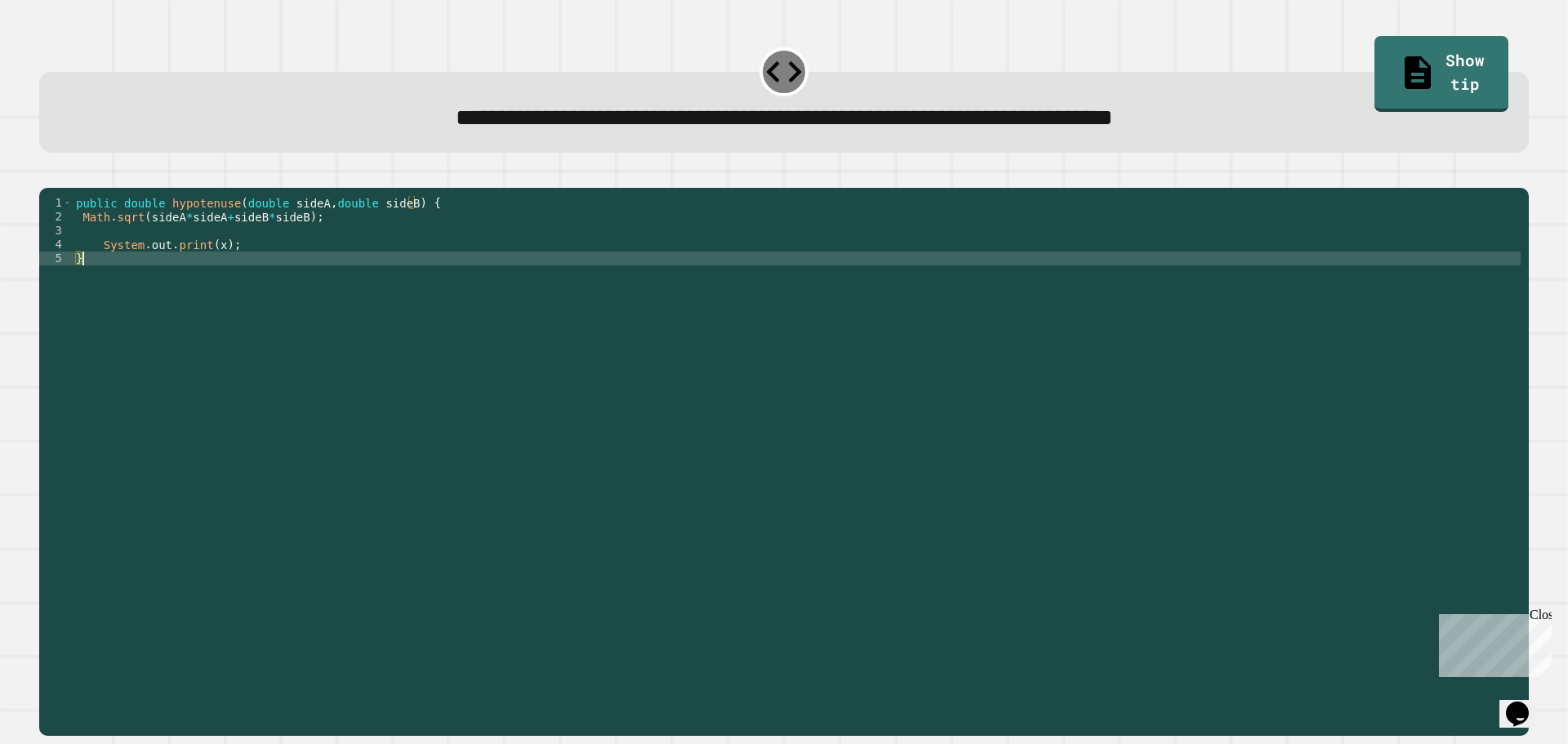
click at [212, 277] on div "public double hypotenuse ( double sideA , double sideB ) { Math . sqrt ( sideA …" at bounding box center [796, 446] width 1448 height 500
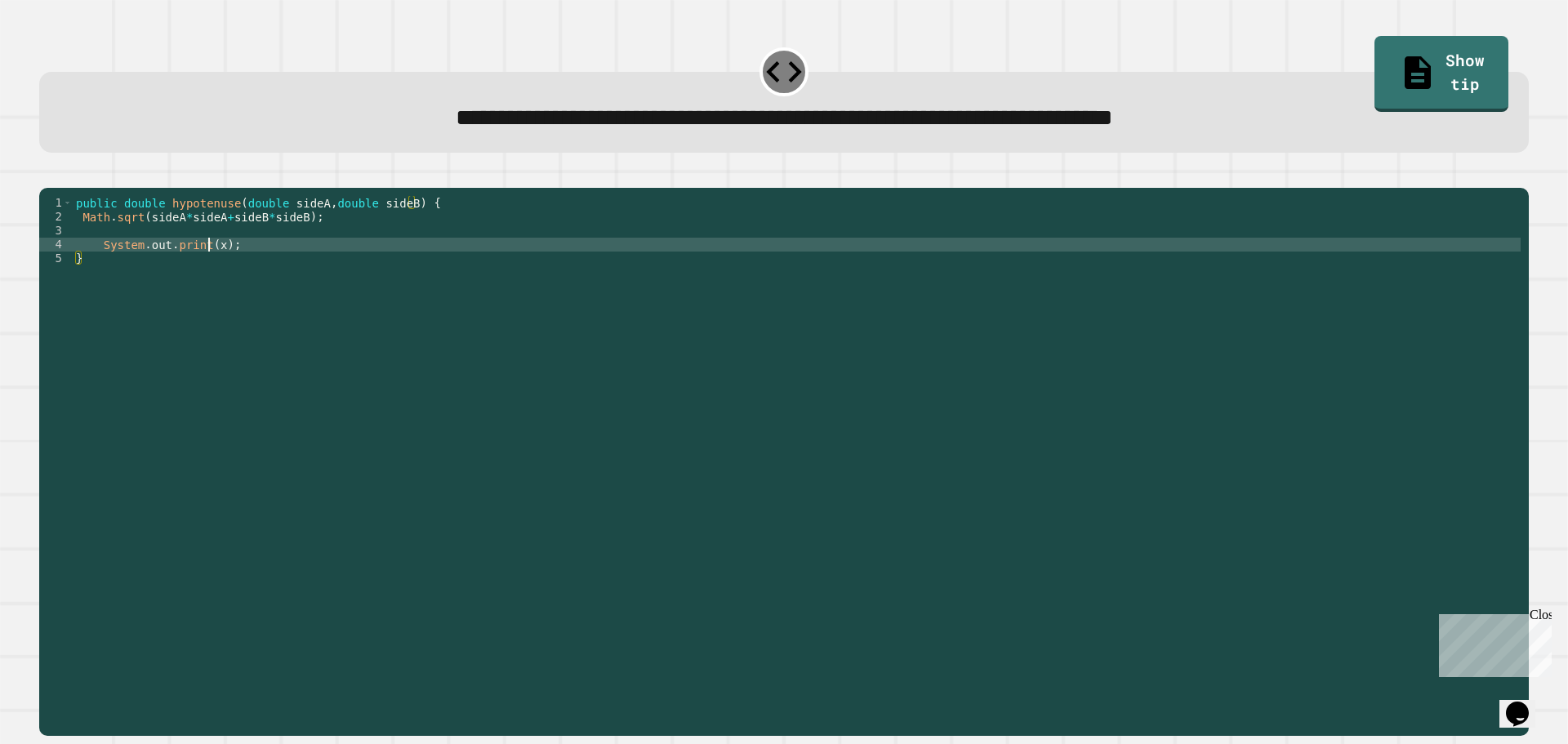
click at [212, 276] on div "public double hypotenuse ( double sideA , double sideB ) { Math . sqrt ( sideA …" at bounding box center [796, 446] width 1448 height 500
click at [214, 269] on div "public double hypotenuse ( double sideA , double sideB ) { Math . sqrt ( sideA …" at bounding box center [796, 432] width 1448 height 472
click at [214, 269] on div "public double hypotenuse ( double sideA , double sideB ) { Math . sqrt ( sideA …" at bounding box center [796, 446] width 1448 height 500
type textarea "**********"
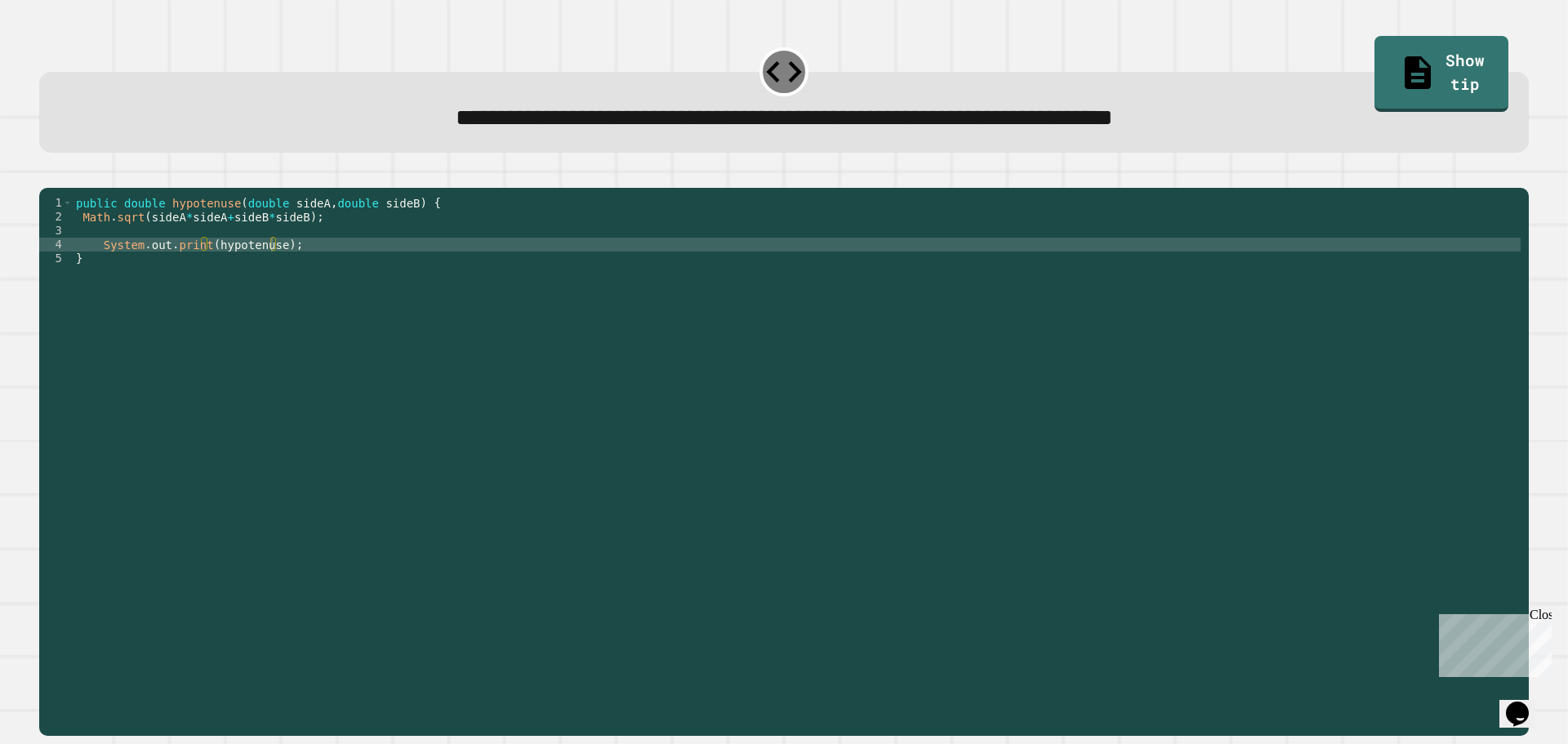
click at [47, 175] on button "button" at bounding box center [47, 175] width 0 height 0
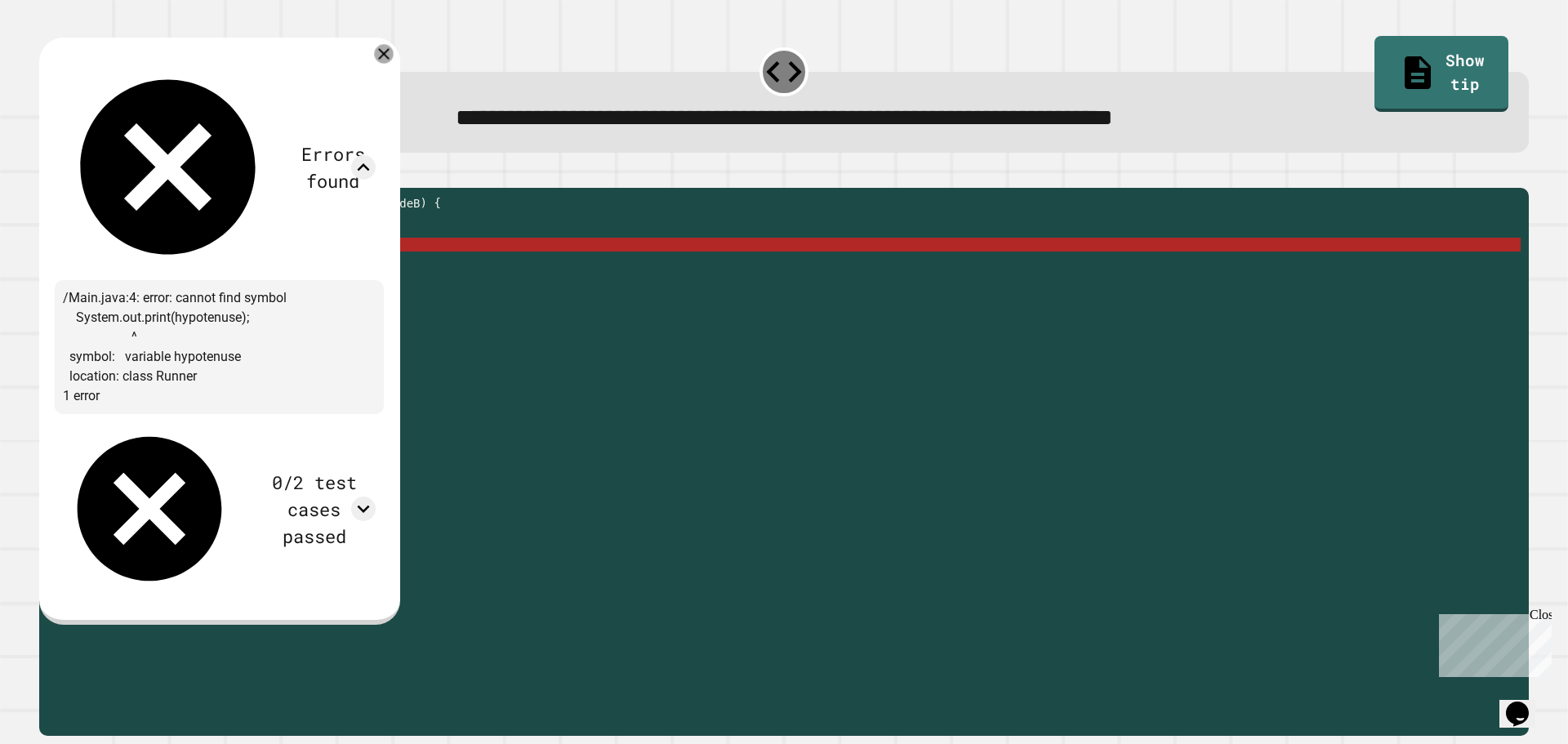
click at [393, 58] on div at bounding box center [384, 54] width 19 height 19
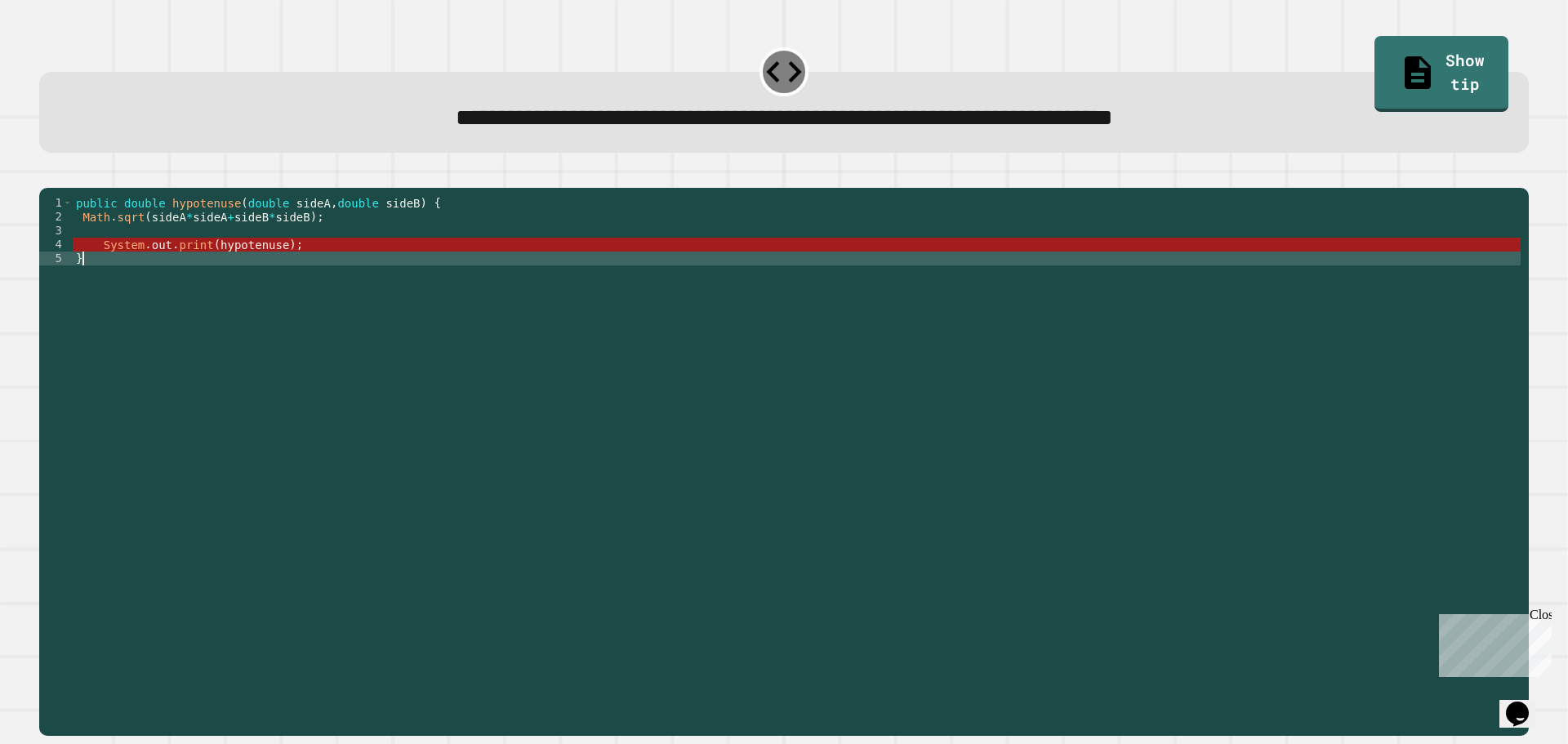
scroll to position [0, 0]
click at [229, 282] on div "public double hypotenuse ( double sideA , double sideB ) { Math . sqrt ( sideA …" at bounding box center [796, 446] width 1448 height 500
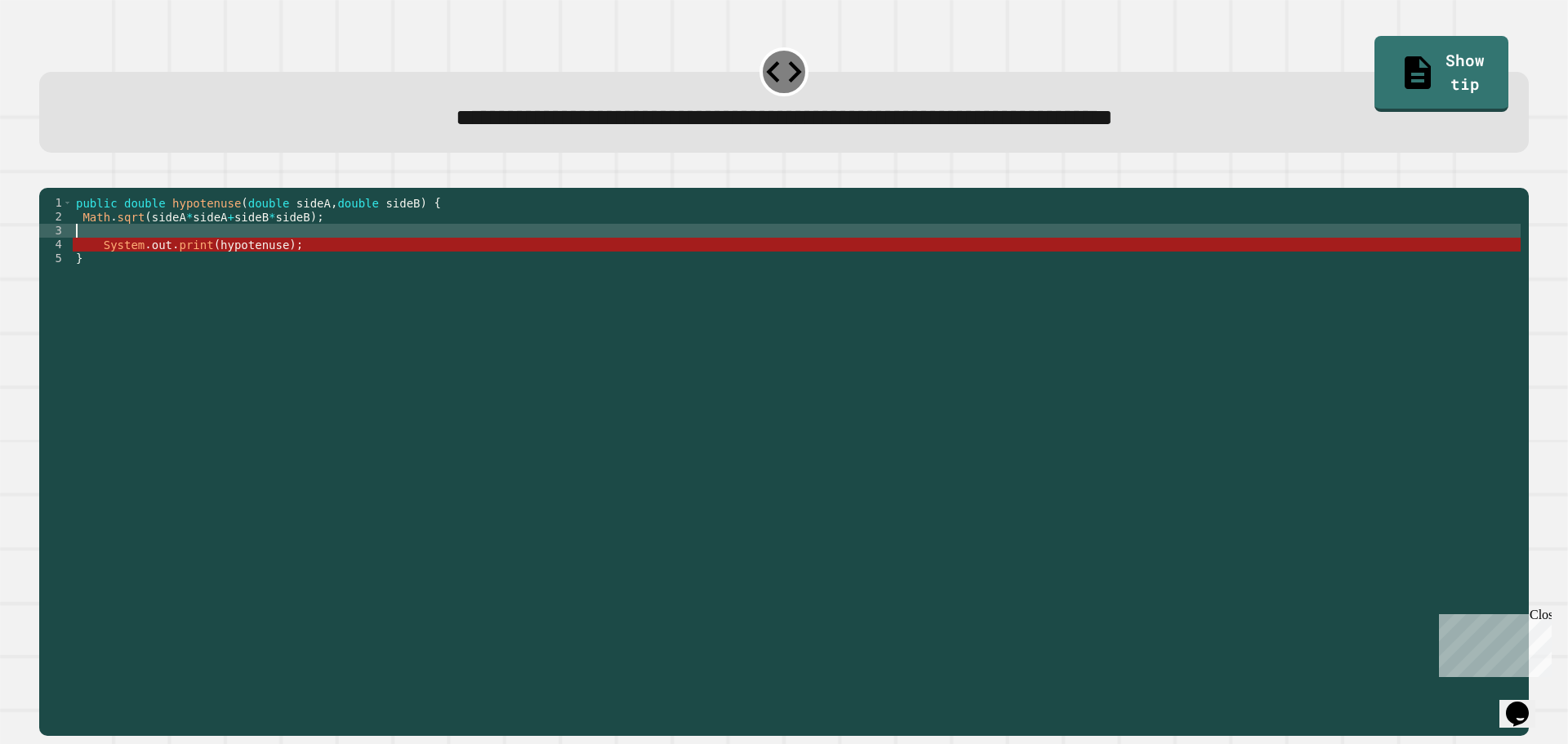
click at [181, 259] on div "public double hypotenuse ( double sideA , double sideB ) { Math . sqrt ( sideA …" at bounding box center [796, 446] width 1448 height 500
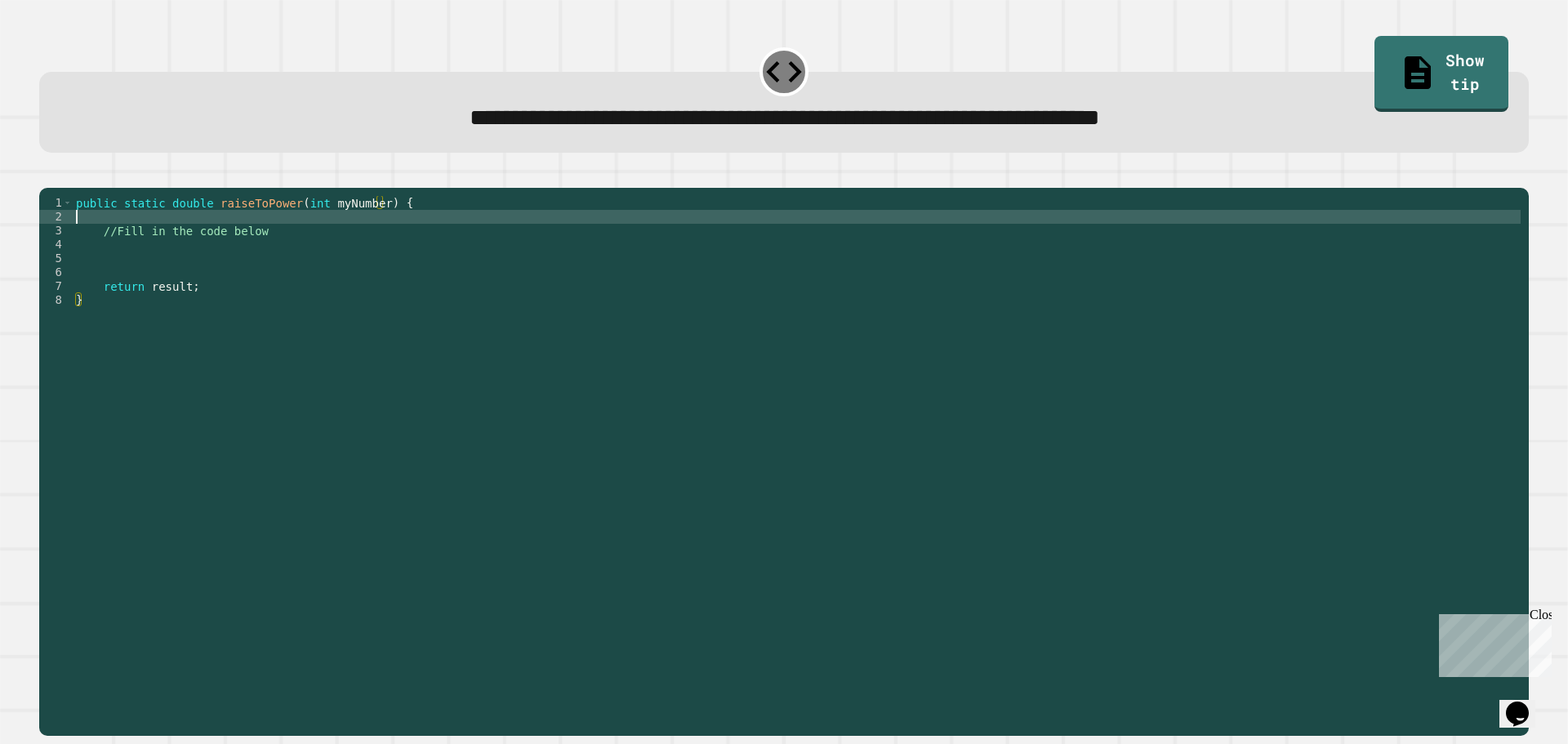
click at [277, 245] on div "public static double raiseToPower ( int myNumber ) { //Fill in the code below r…" at bounding box center [796, 446] width 1448 height 500
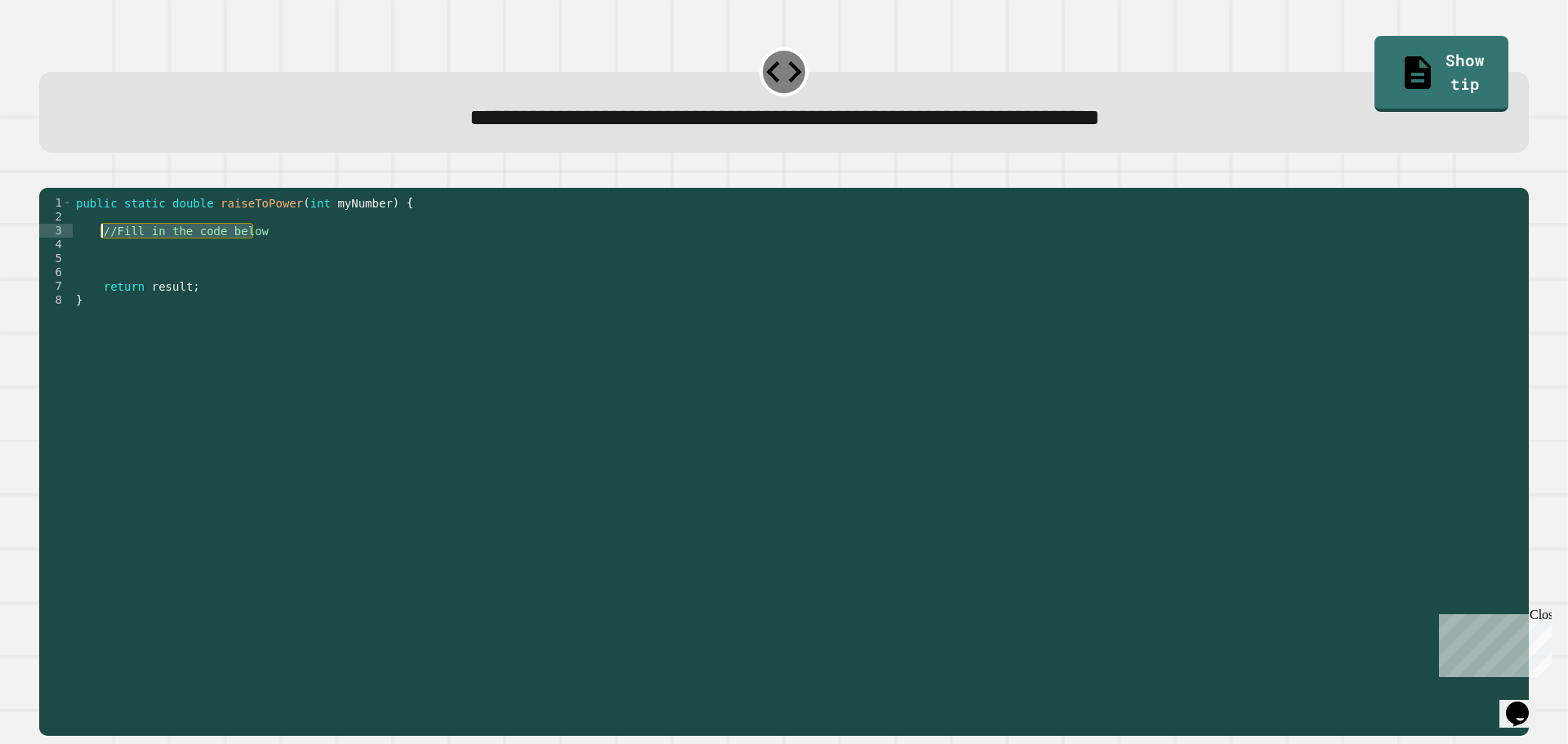
drag, startPoint x: 288, startPoint y: 253, endPoint x: 103, endPoint y: 255, distance: 185.0
click at [103, 255] on div "public static double raiseToPower ( int myNumber ) { //Fill in the code below r…" at bounding box center [796, 446] width 1448 height 500
type textarea "**********"
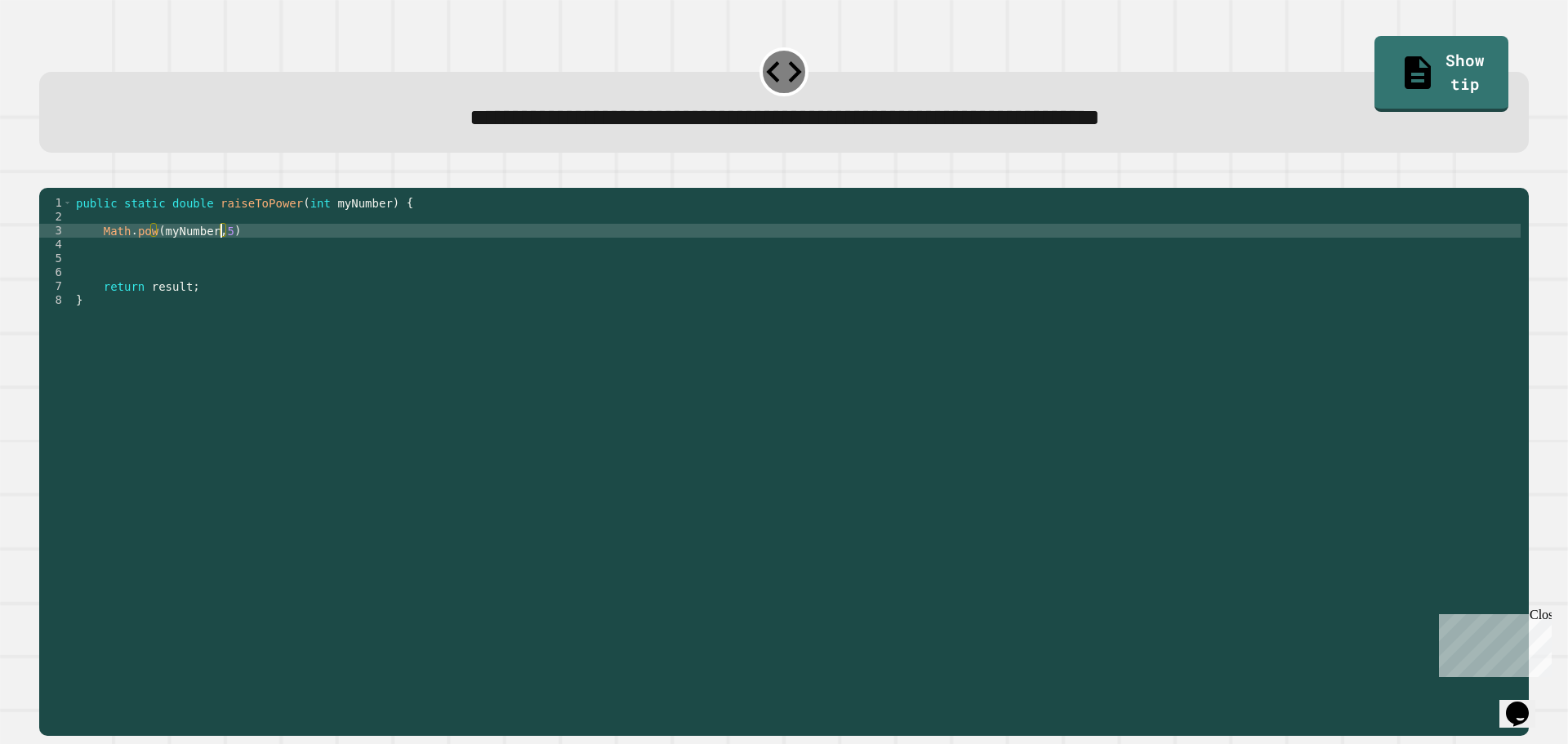
scroll to position [0, 9]
click at [47, 175] on icon "button" at bounding box center [47, 175] width 0 height 0
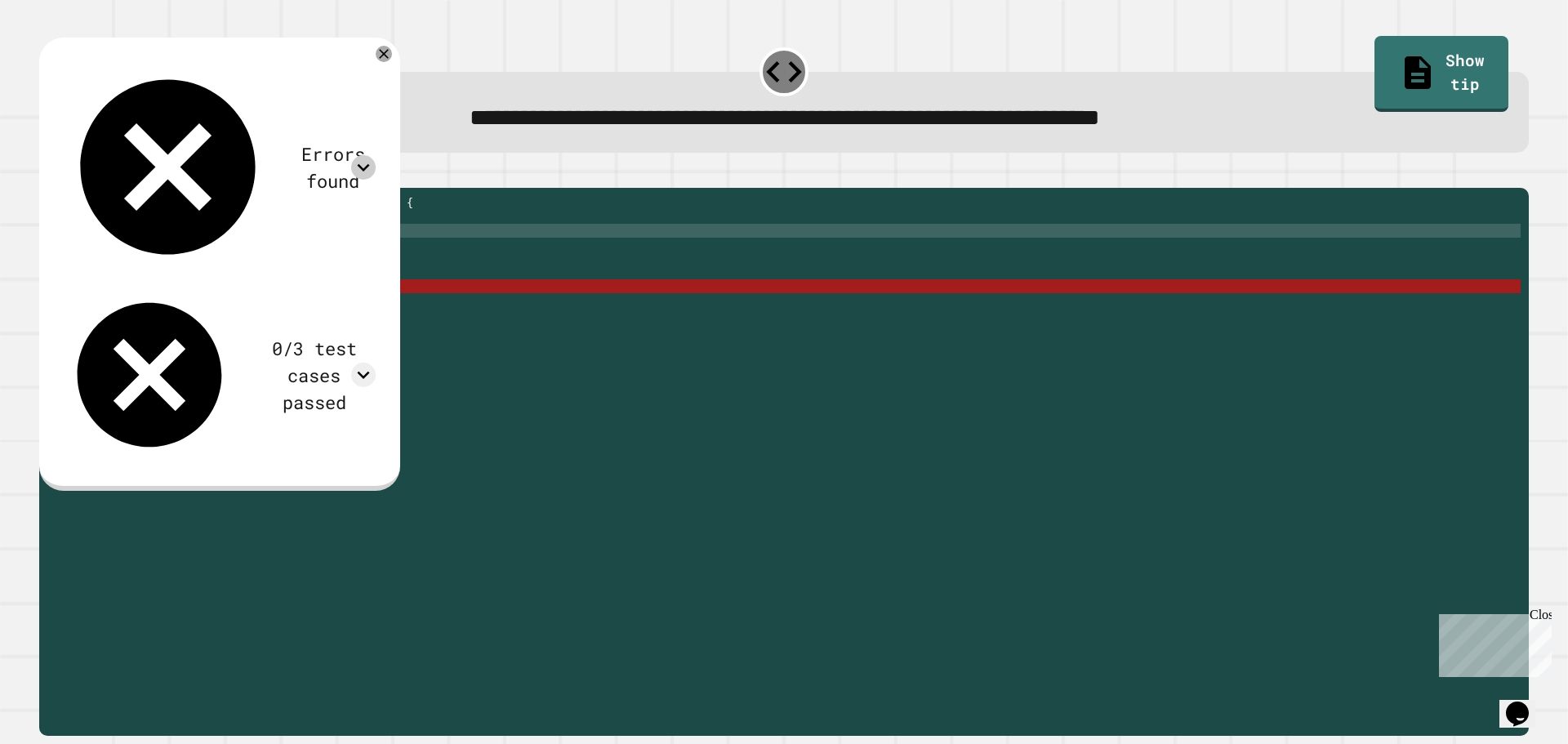
click at [376, 155] on div at bounding box center [363, 167] width 25 height 25
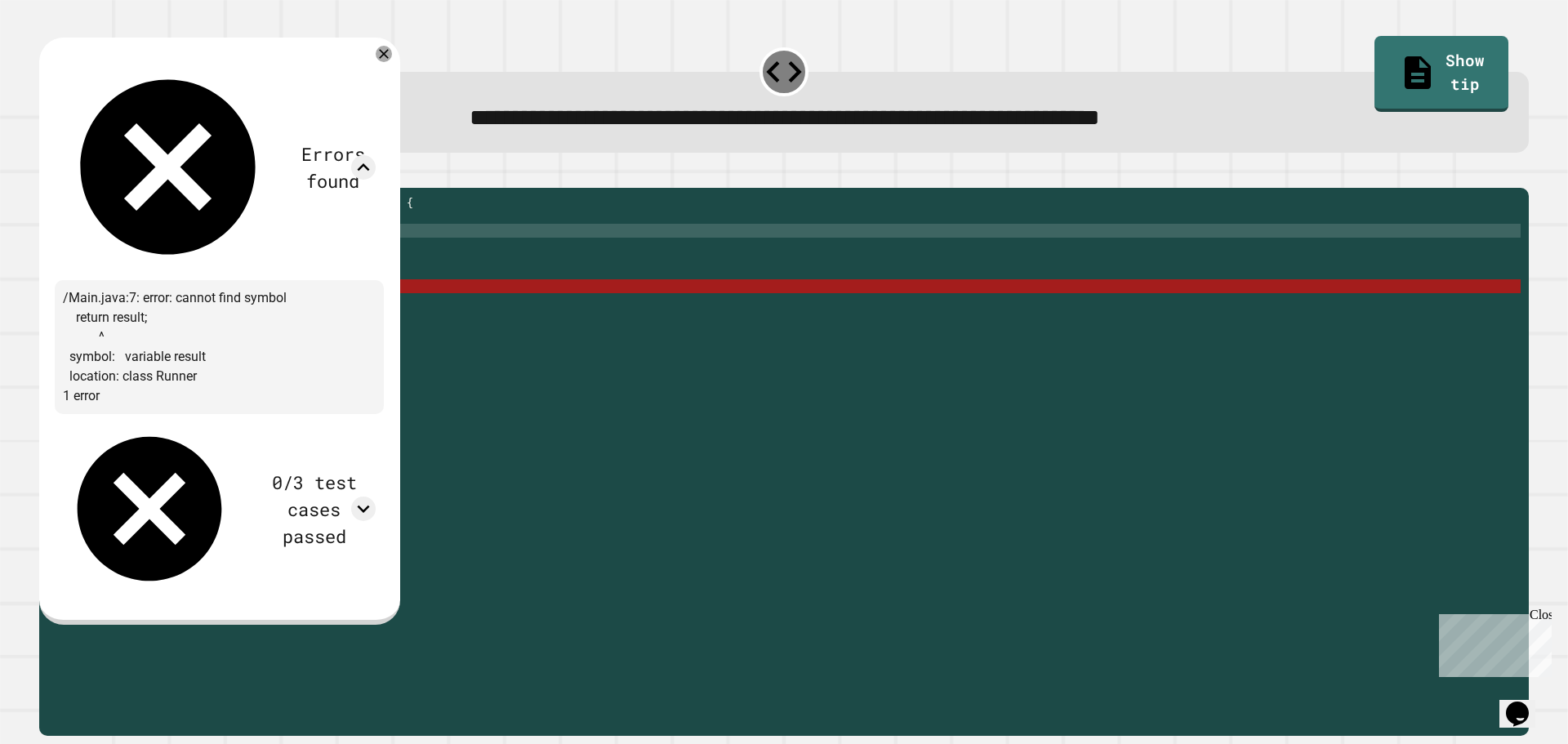
click at [376, 74] on div "Errors found" at bounding box center [218, 167] width 313 height 211
click at [394, 53] on icon at bounding box center [384, 54] width 20 height 20
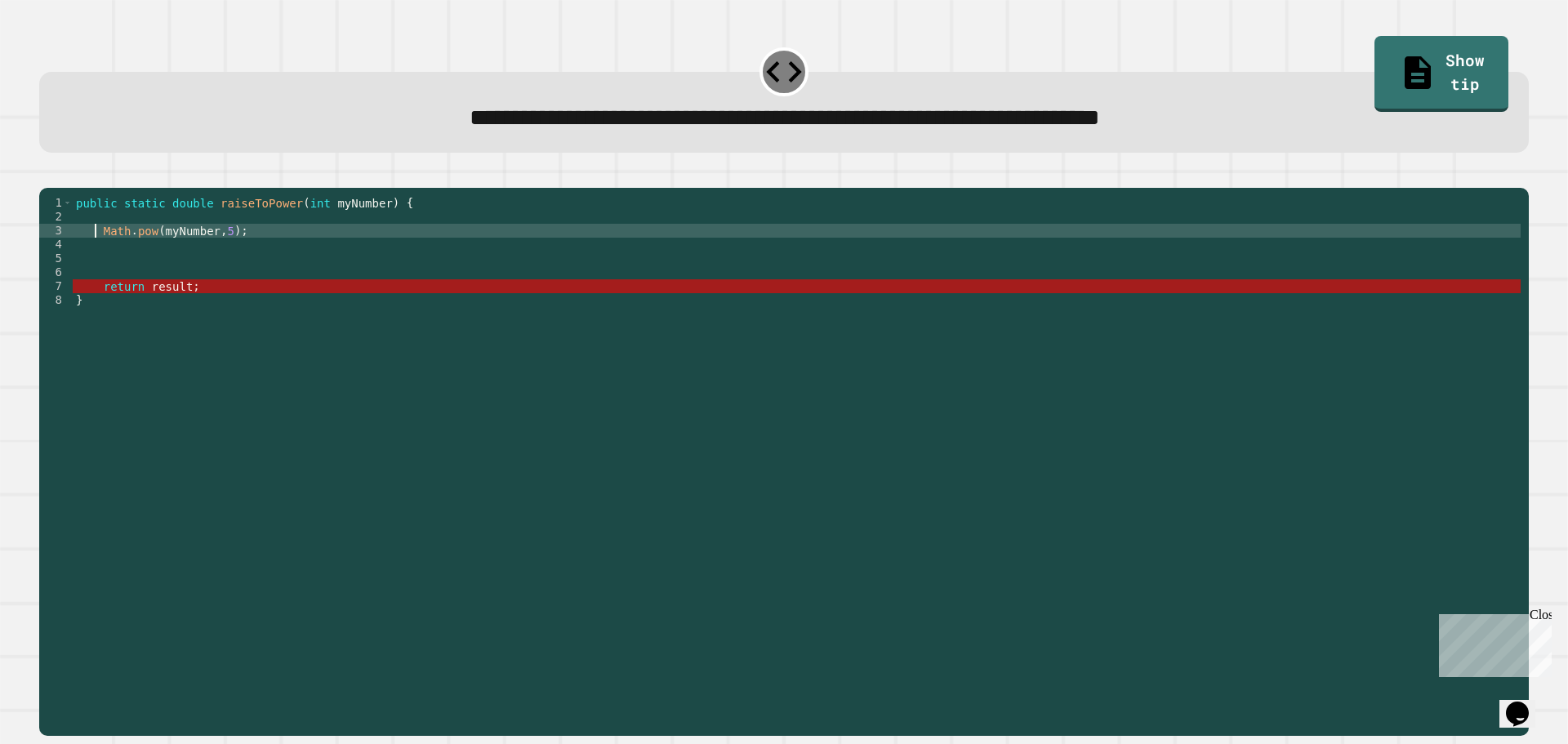
click at [97, 251] on div "public static double raiseToPower ( int myNumber ) { Math . pow ( myNumber , 5 …" at bounding box center [796, 446] width 1448 height 500
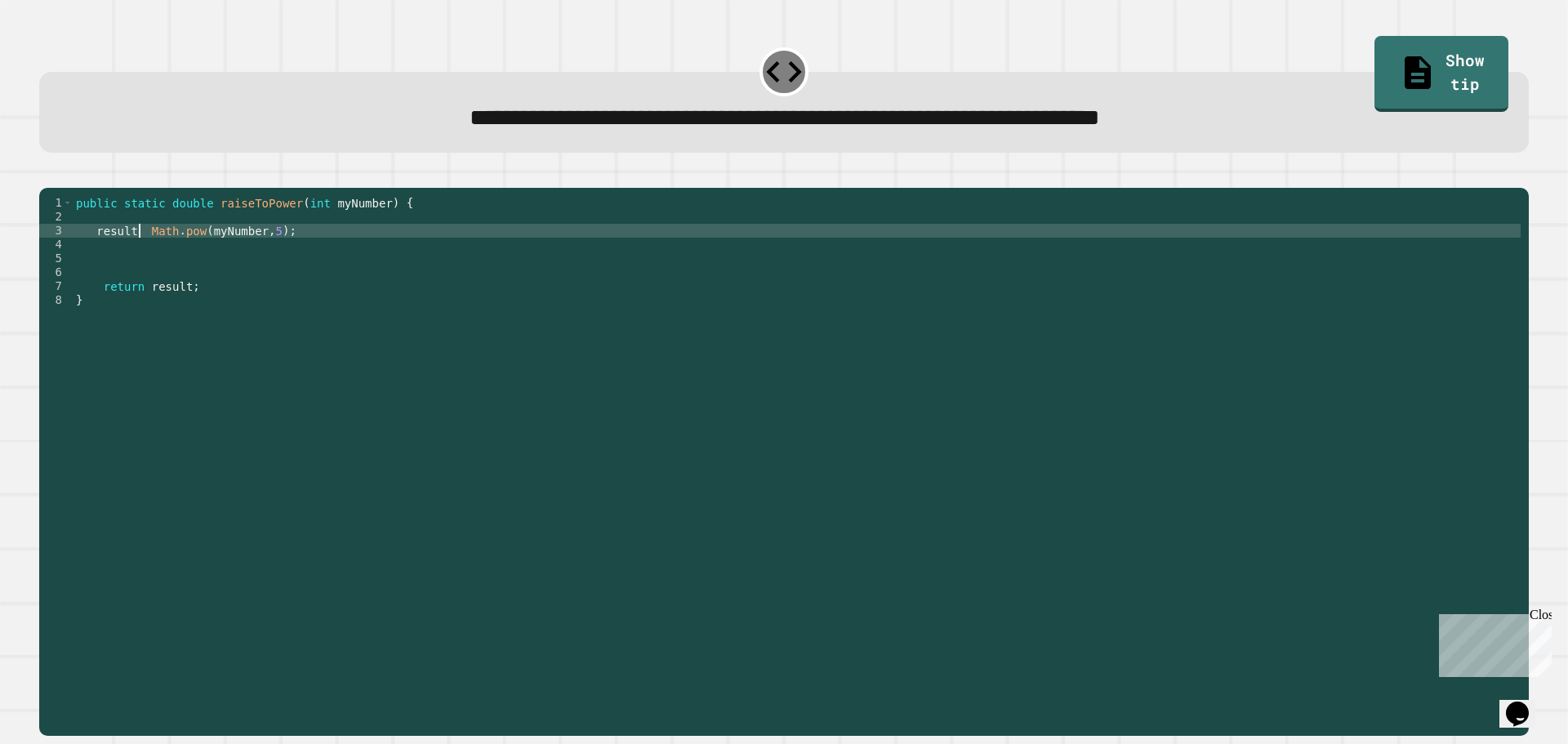
type textarea "**********"
drag, startPoint x: 100, startPoint y: 257, endPoint x: 108, endPoint y: 250, distance: 10.6
click at [103, 259] on div "public static double raiseToPower ( int myNumber ) { result = Math . pow ( myNu…" at bounding box center [796, 446] width 1448 height 500
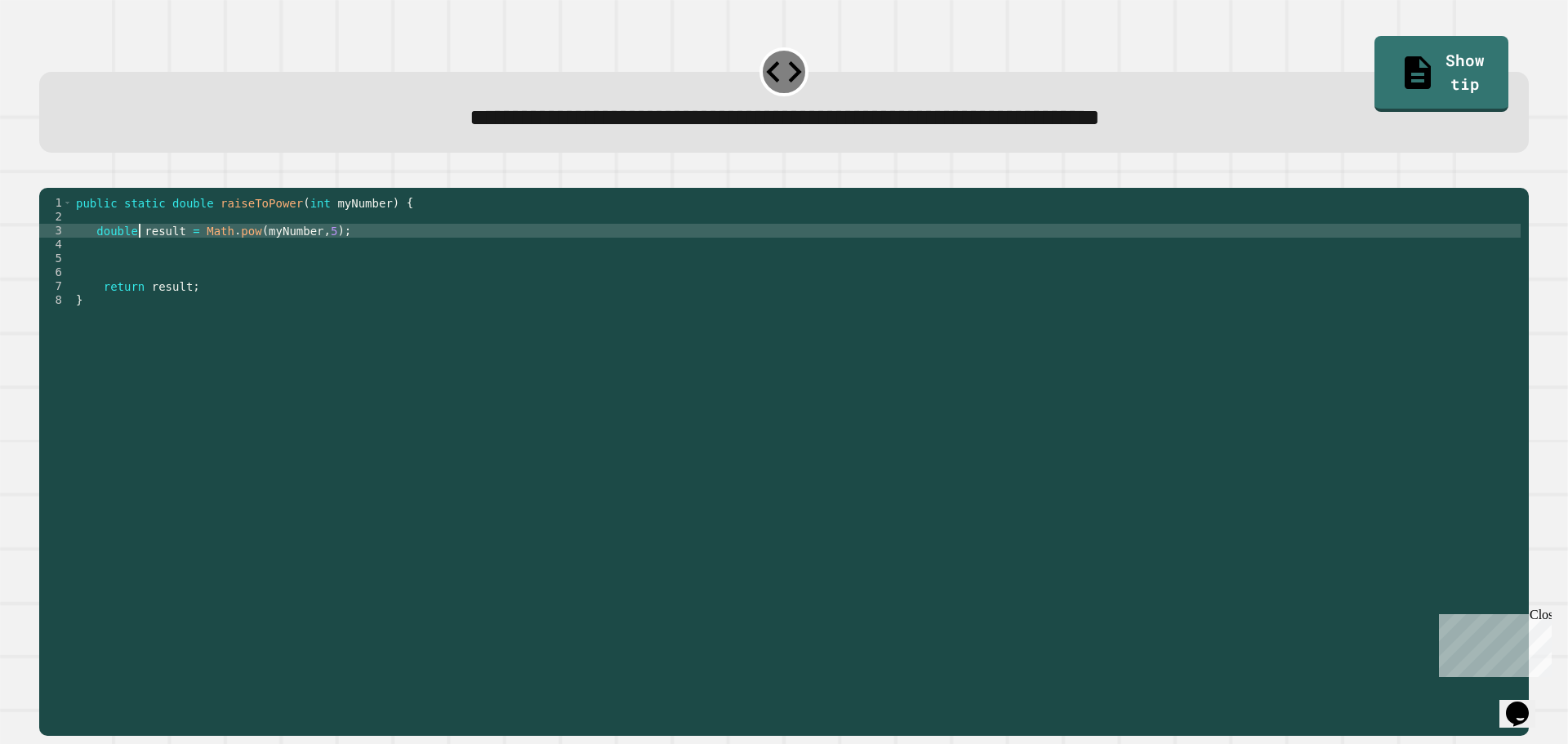
type textarea "**********"
click at [47, 175] on icon "button" at bounding box center [47, 175] width 0 height 0
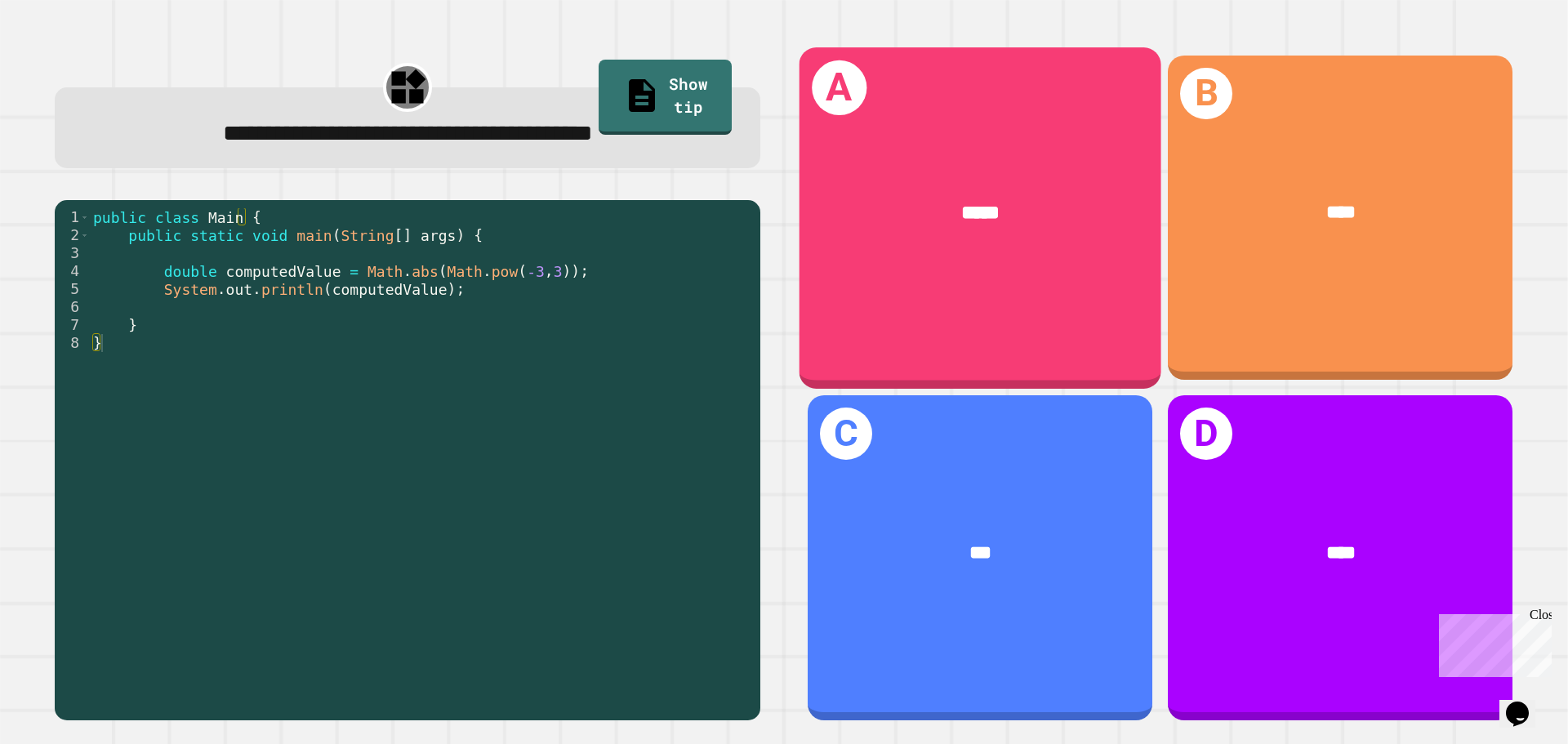
click at [894, 271] on div "A *****" at bounding box center [981, 217] width 362 height 341
